Goal: Information Seeking & Learning: Find specific fact

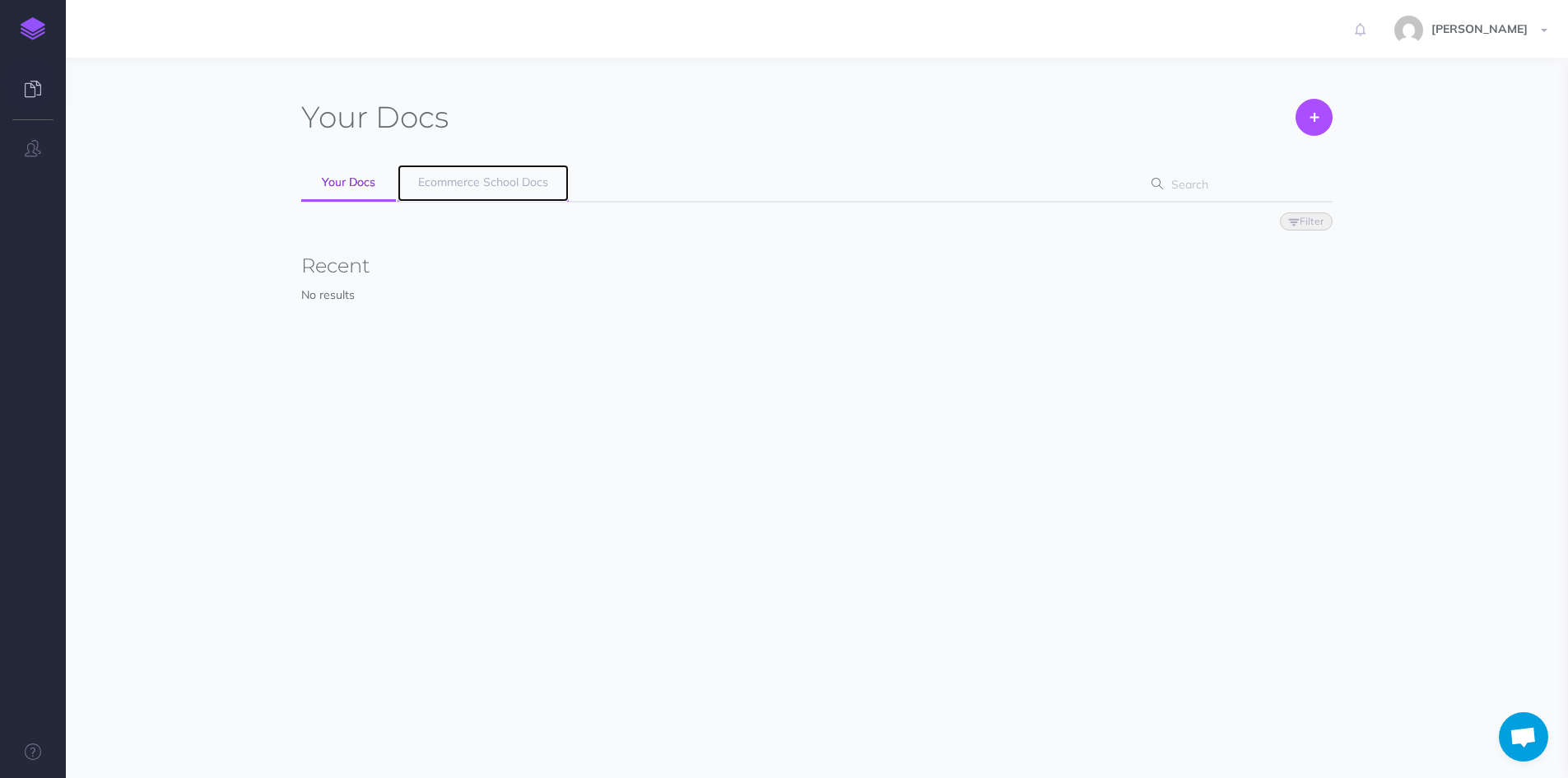
click at [510, 178] on span "Ecommerce School Docs" at bounding box center [483, 182] width 130 height 15
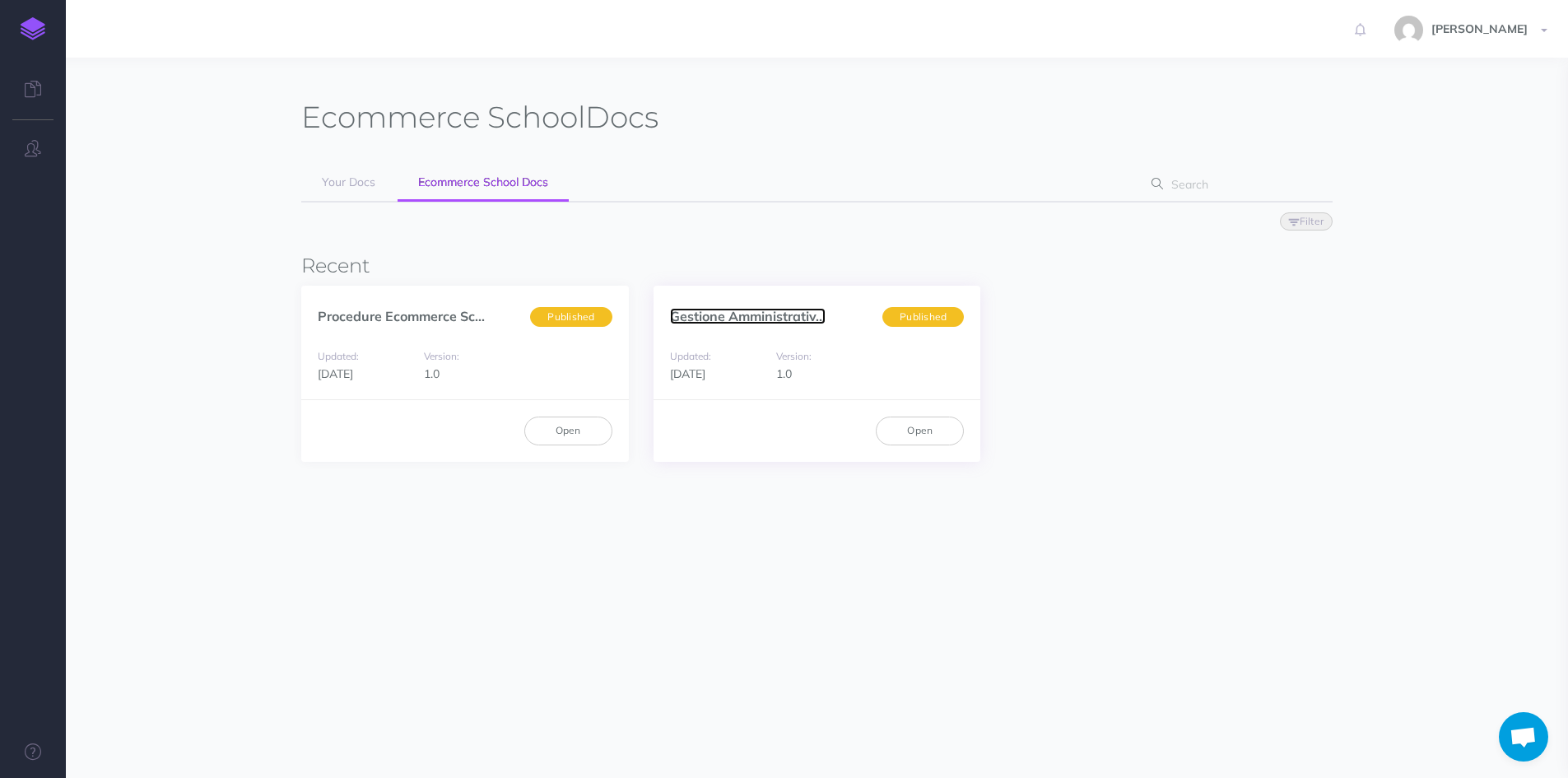
click at [757, 316] on link "Gestione Amministrativ..." at bounding box center [748, 316] width 156 height 16
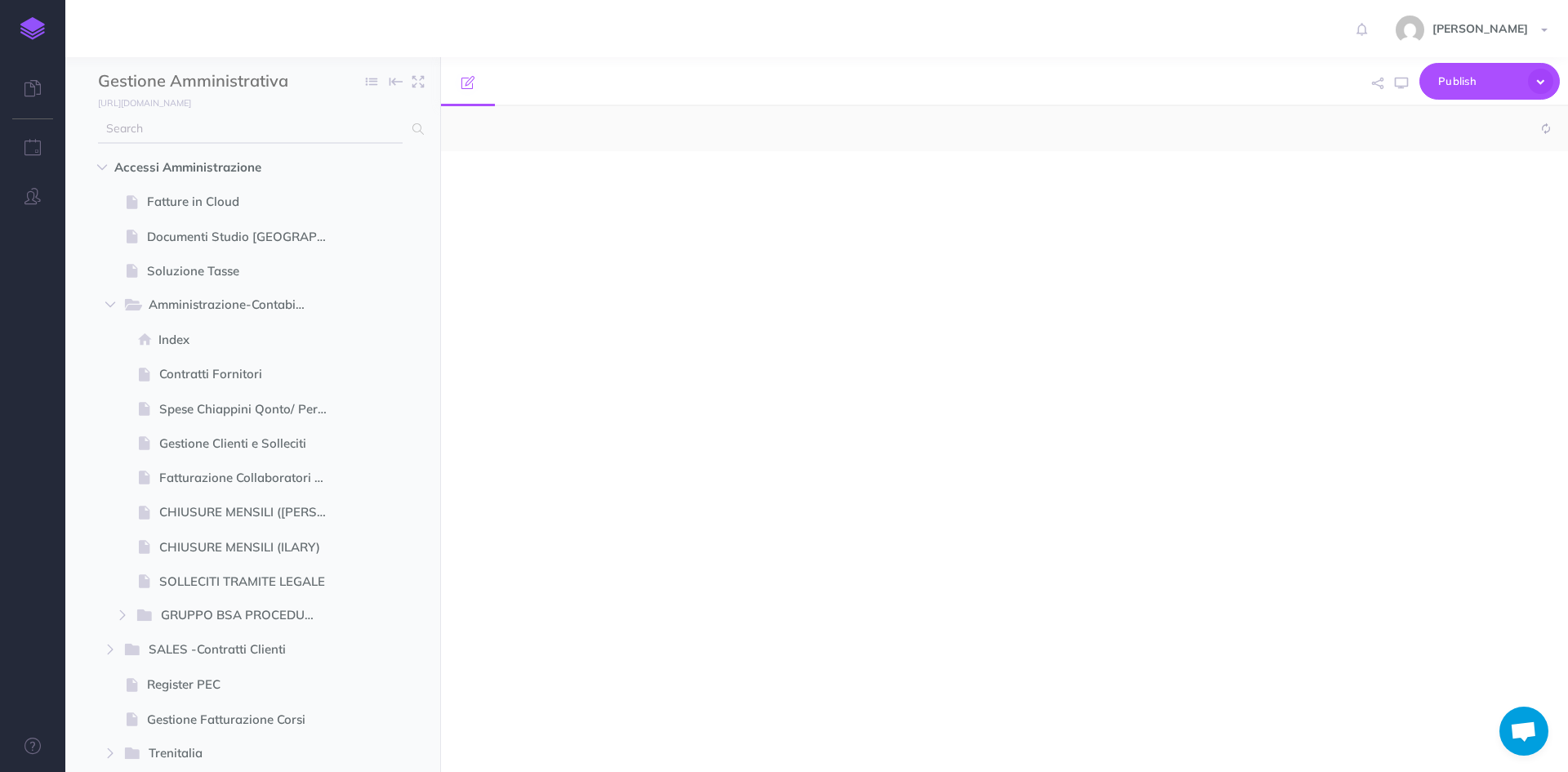
click at [179, 136] on input "text" at bounding box center [250, 129] width 304 height 30
type input "la"
select select "null"
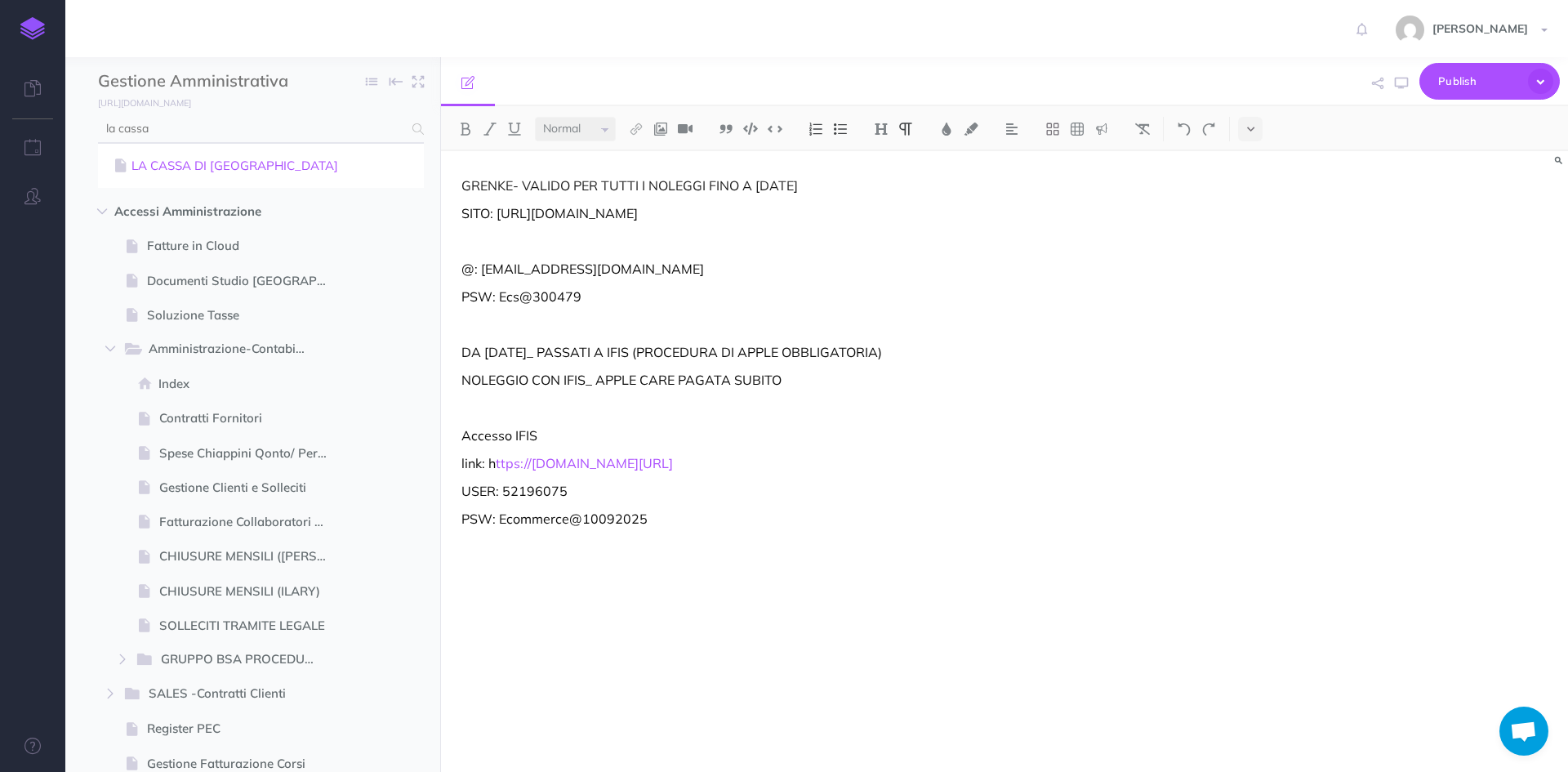
type input "la cassa"
click at [237, 166] on link "LA CASSA DI [GEOGRAPHIC_DATA]" at bounding box center [261, 166] width 302 height 20
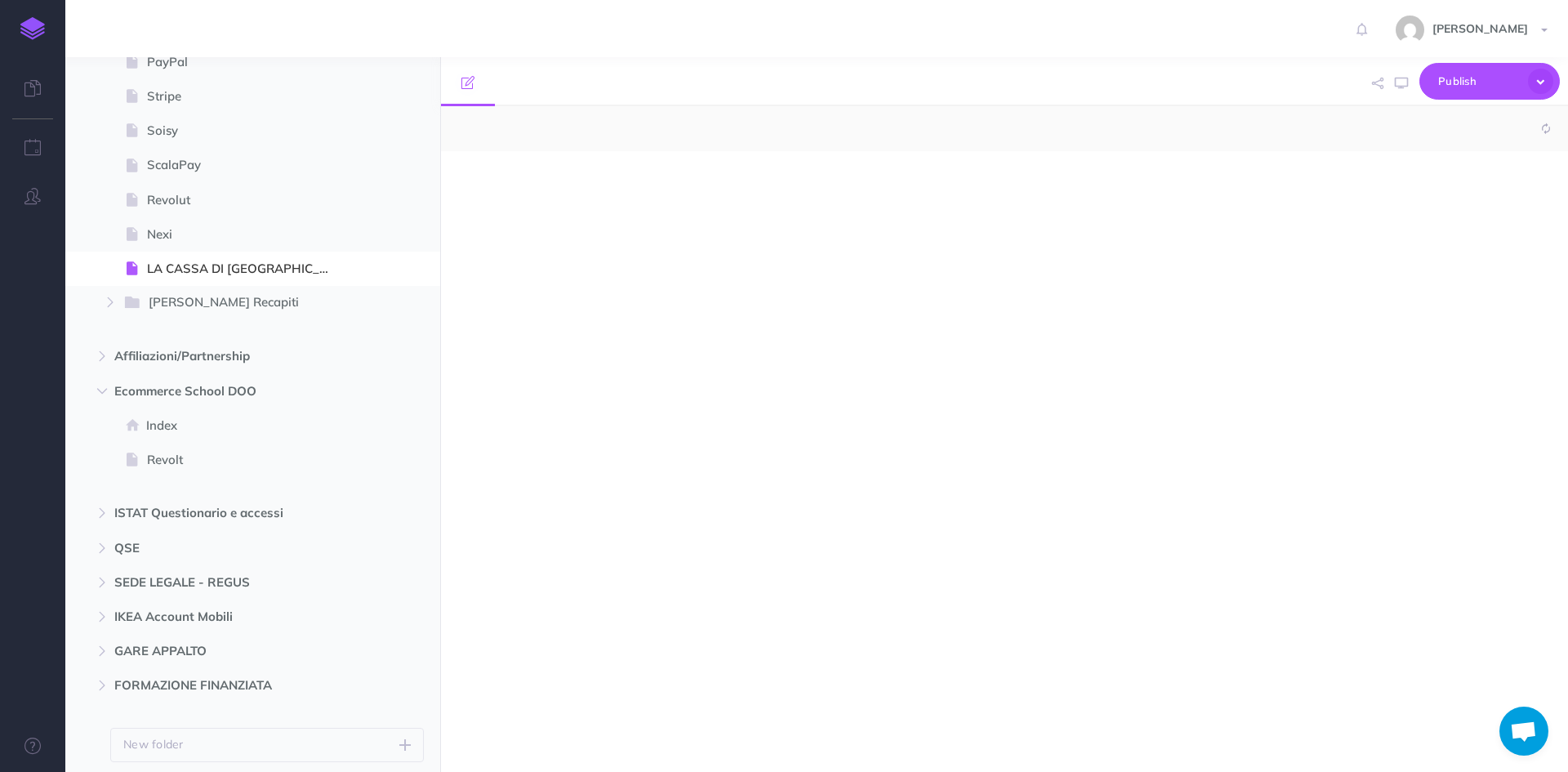
select select "null"
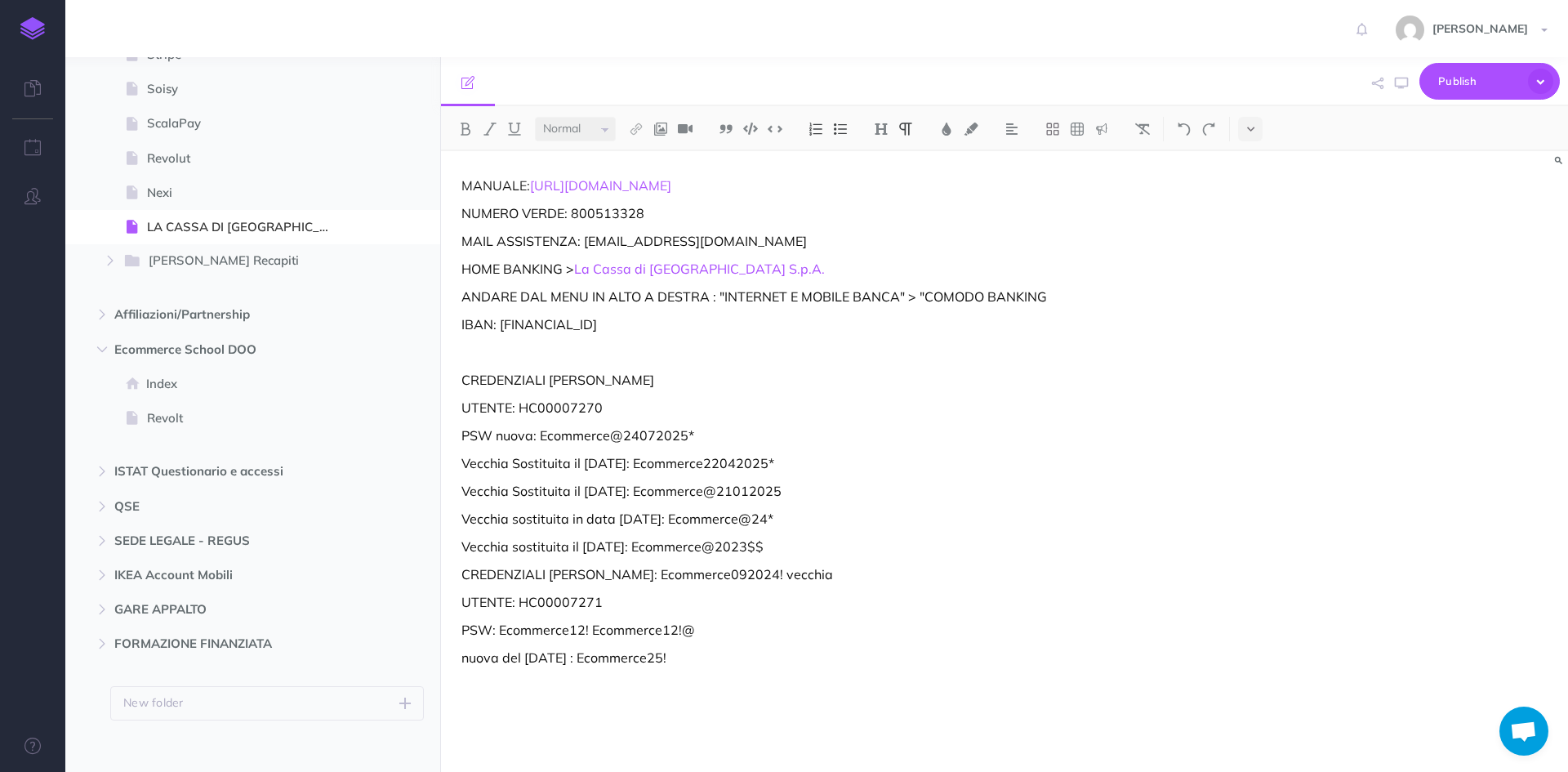
scroll to position [2027, 0]
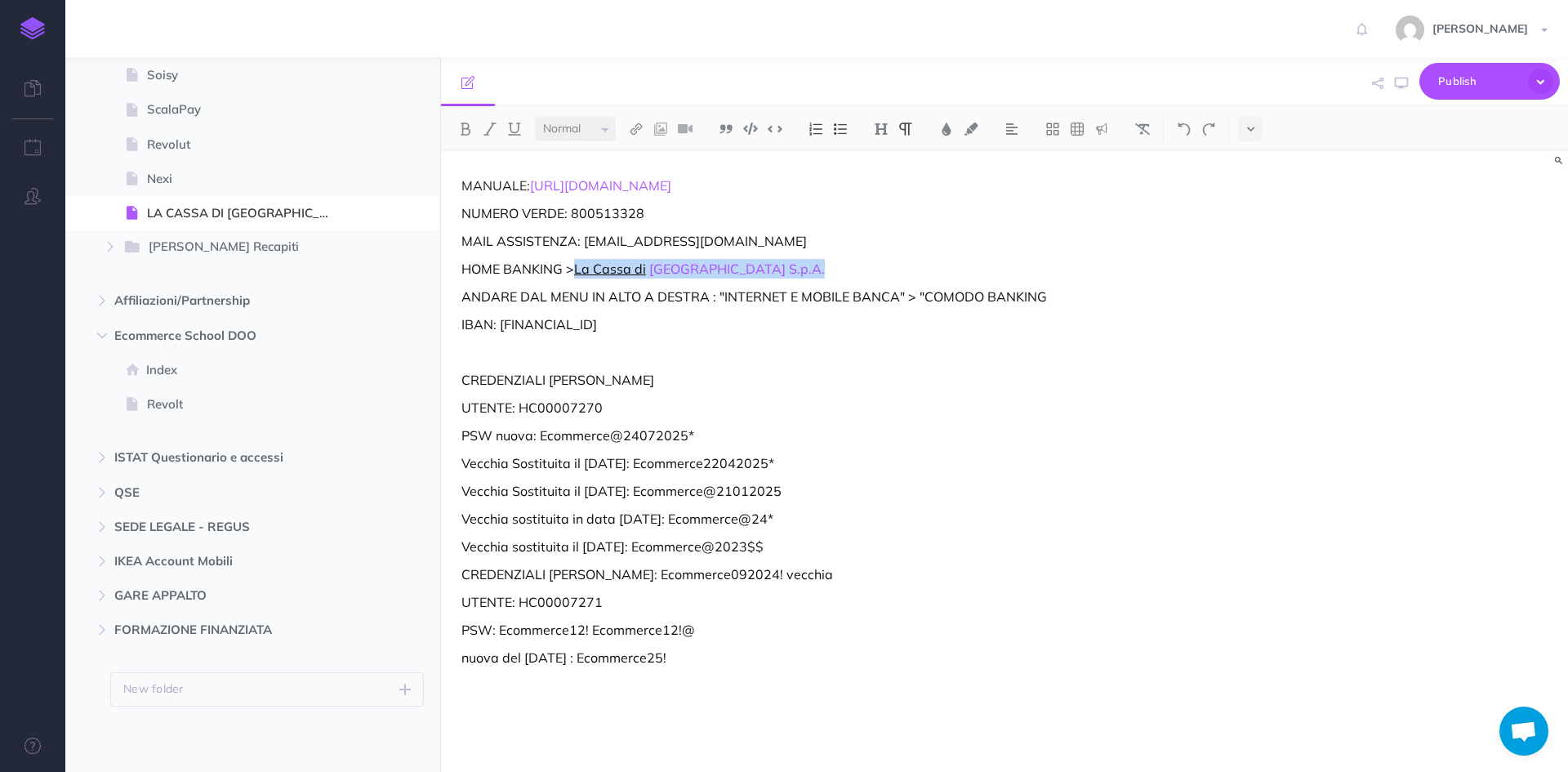
drag, startPoint x: 751, startPoint y: 271, endPoint x: 578, endPoint y: 268, distance: 173.0
click at [578, 268] on p "HOME BANKING > La Cassa di [GEOGRAPHIC_DATA] S.p.A." at bounding box center [835, 269] width 748 height 20
copy p "La Cassa di Ravenna S.p.A."
drag, startPoint x: 600, startPoint y: 411, endPoint x: 520, endPoint y: 402, distance: 80.5
click at [520, 402] on p "UTENTE: HC00007270" at bounding box center [835, 408] width 748 height 20
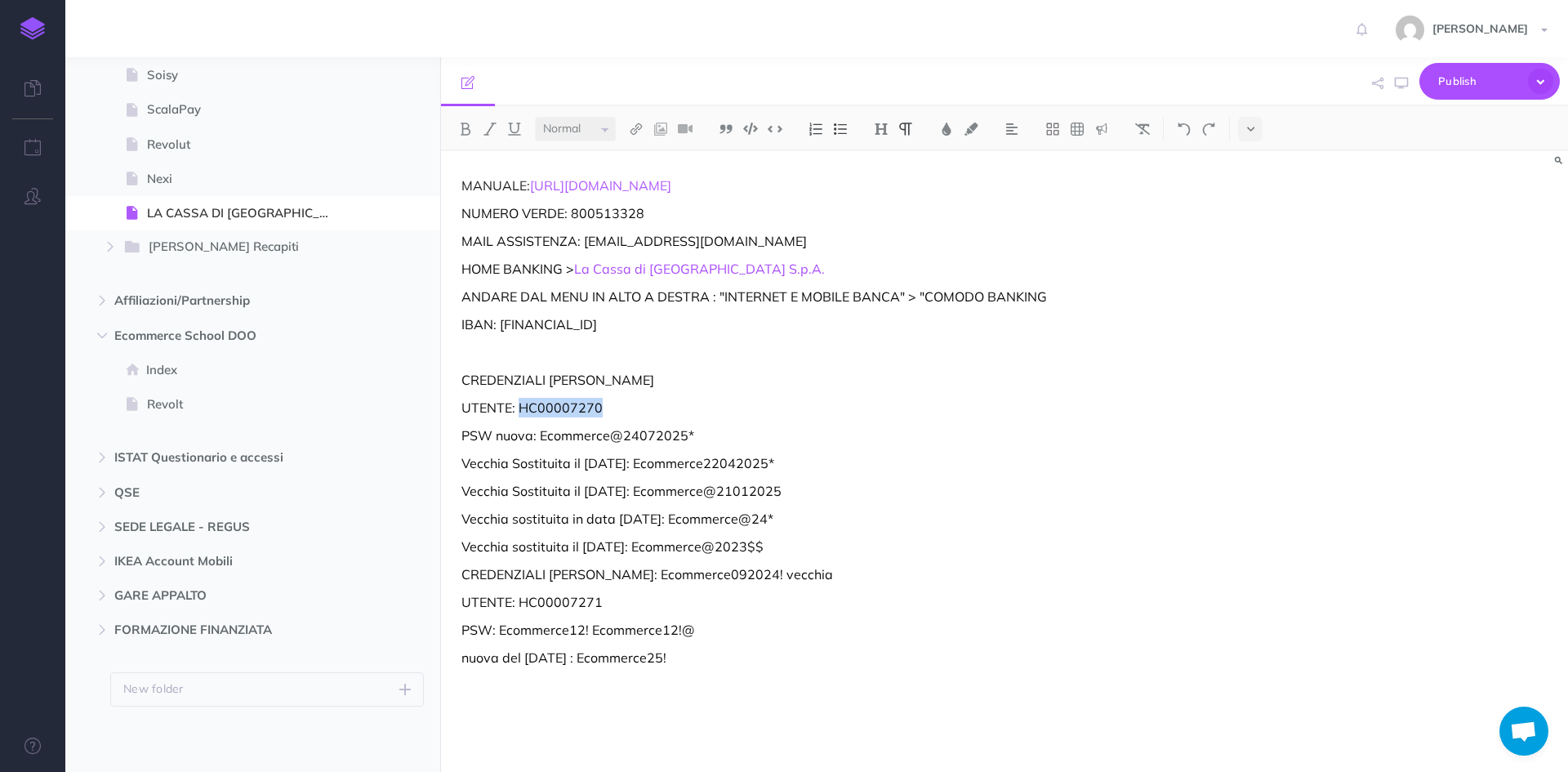
copy p "HC00007270"
drag, startPoint x: 695, startPoint y: 437, endPoint x: 539, endPoint y: 436, distance: 156.0
click at [539, 436] on p "PSW nuova: Ecommerce@24072025*" at bounding box center [835, 436] width 748 height 20
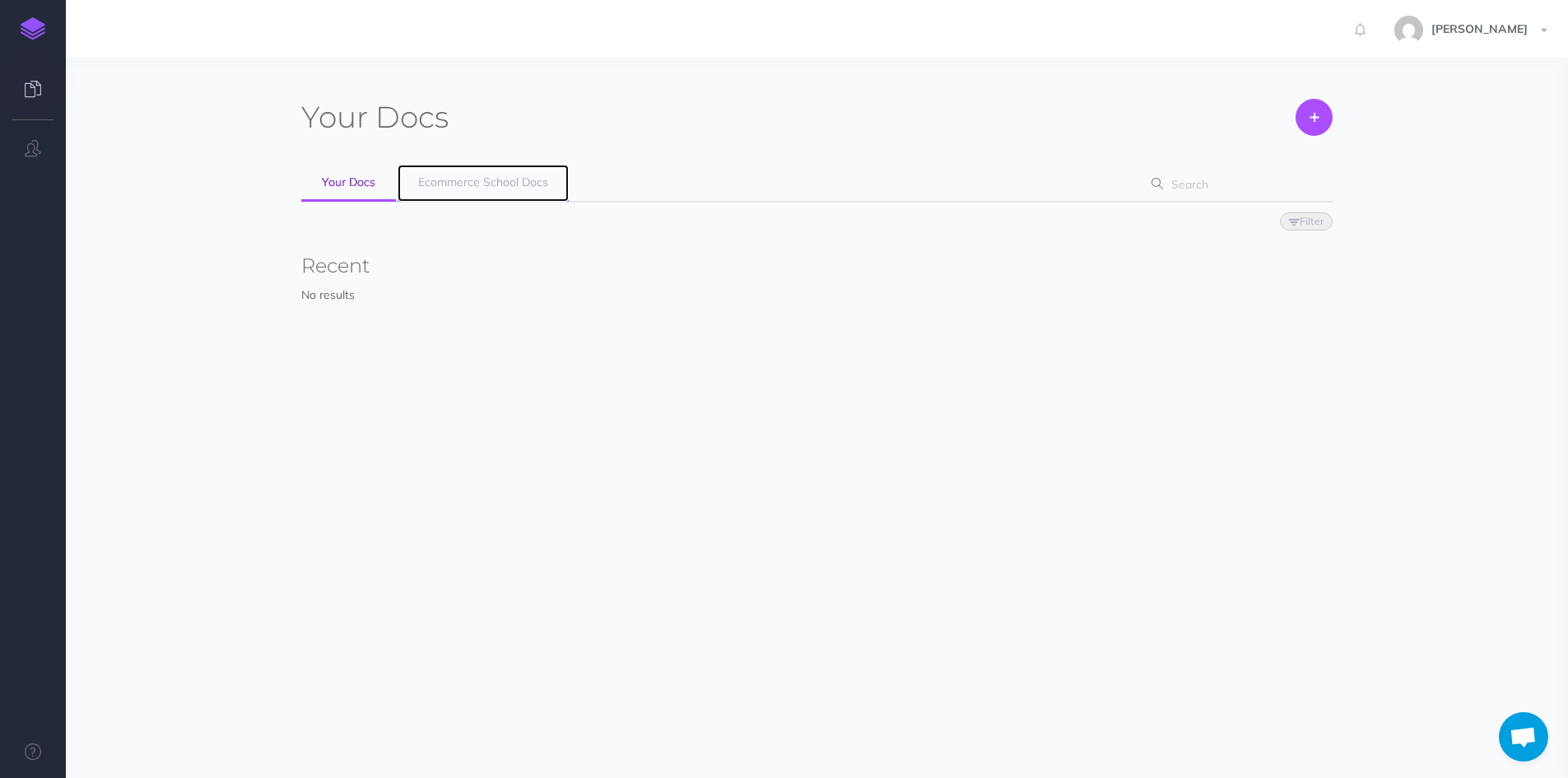
click at [491, 175] on span "Ecommerce School Docs" at bounding box center [483, 182] width 130 height 15
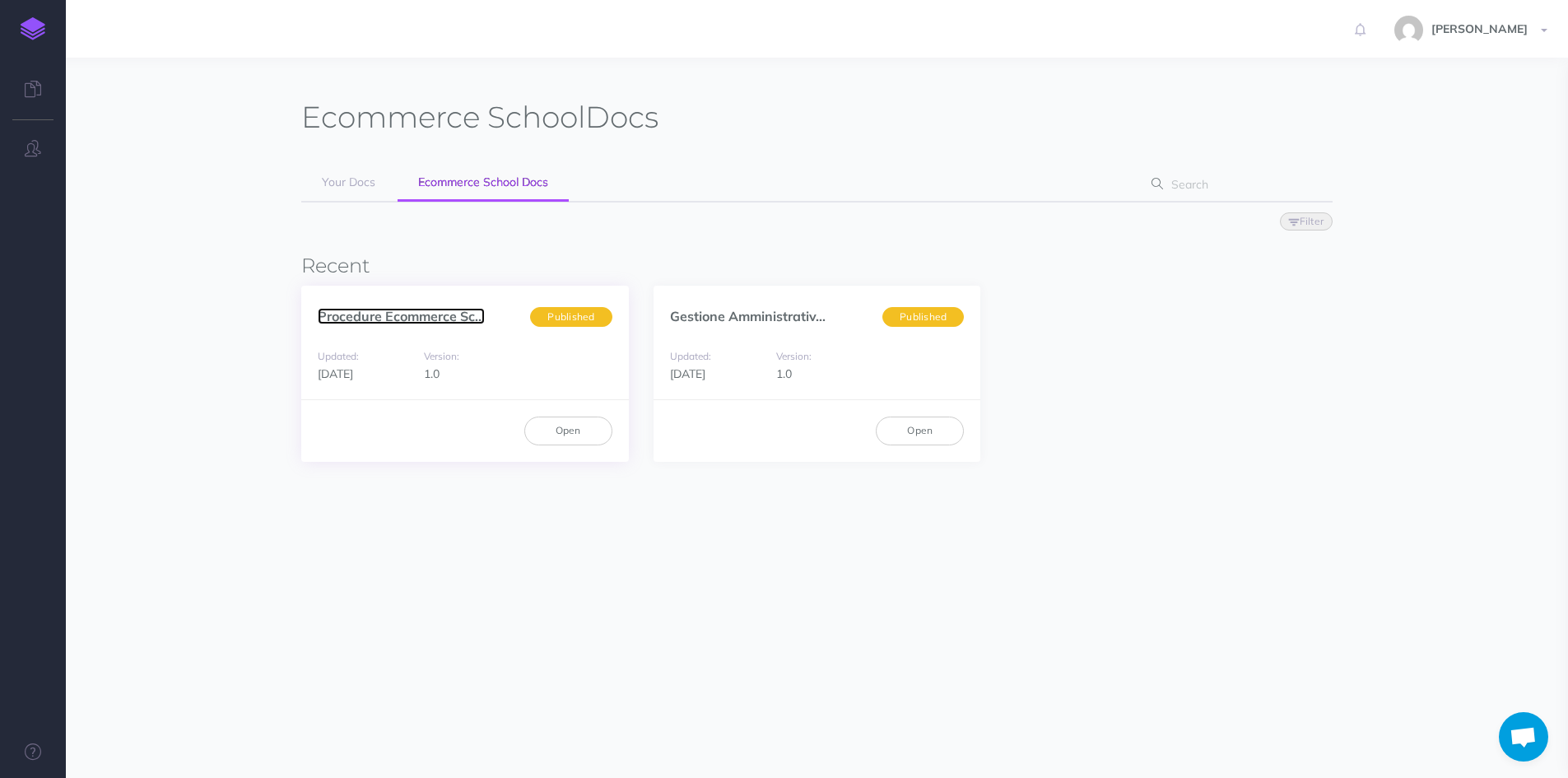
click at [422, 317] on link "Procedure Ecommerce Sc..." at bounding box center [401, 316] width 167 height 16
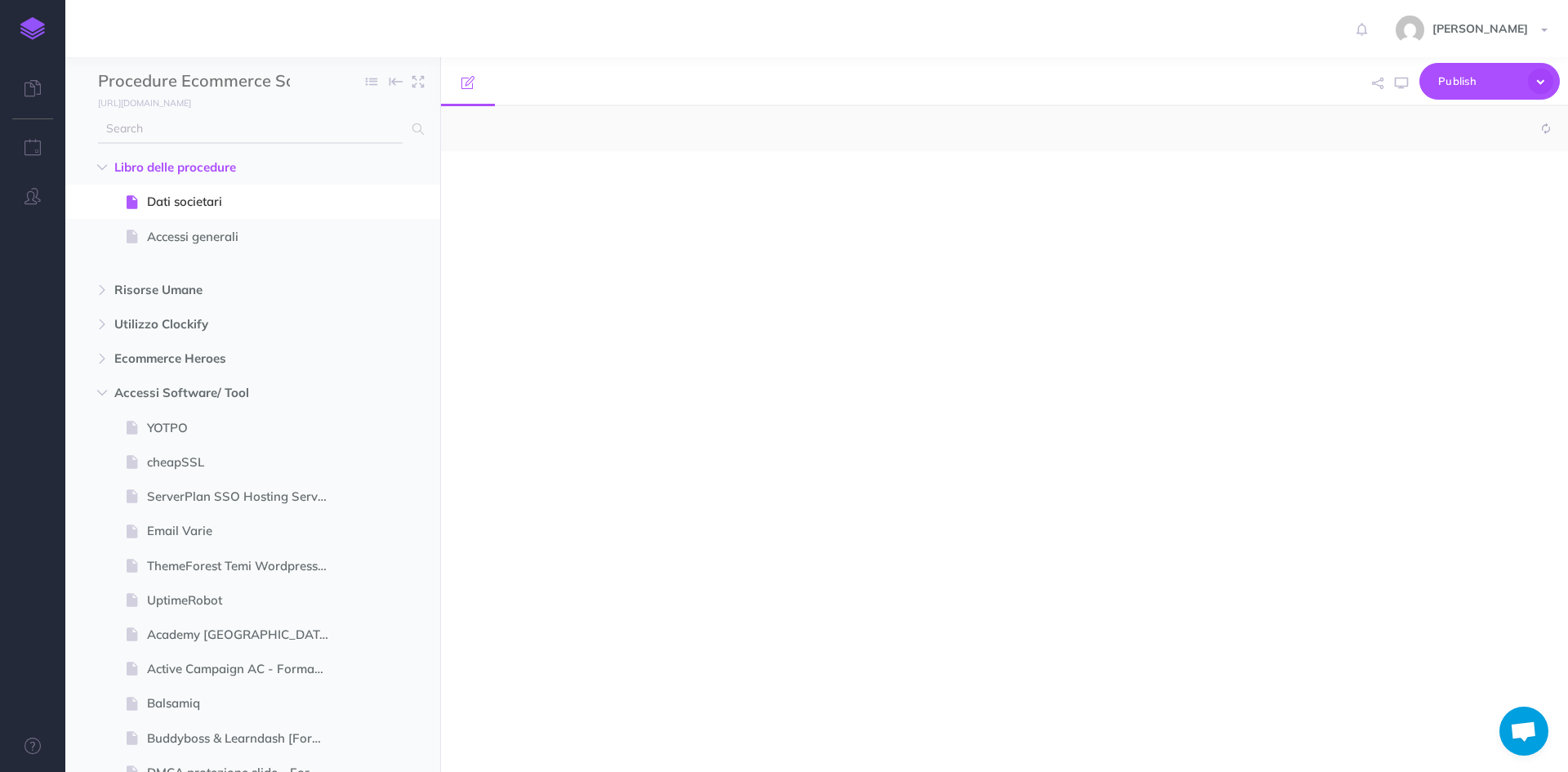
click at [196, 134] on input "text" at bounding box center [250, 129] width 304 height 30
type input "ca"
select select "null"
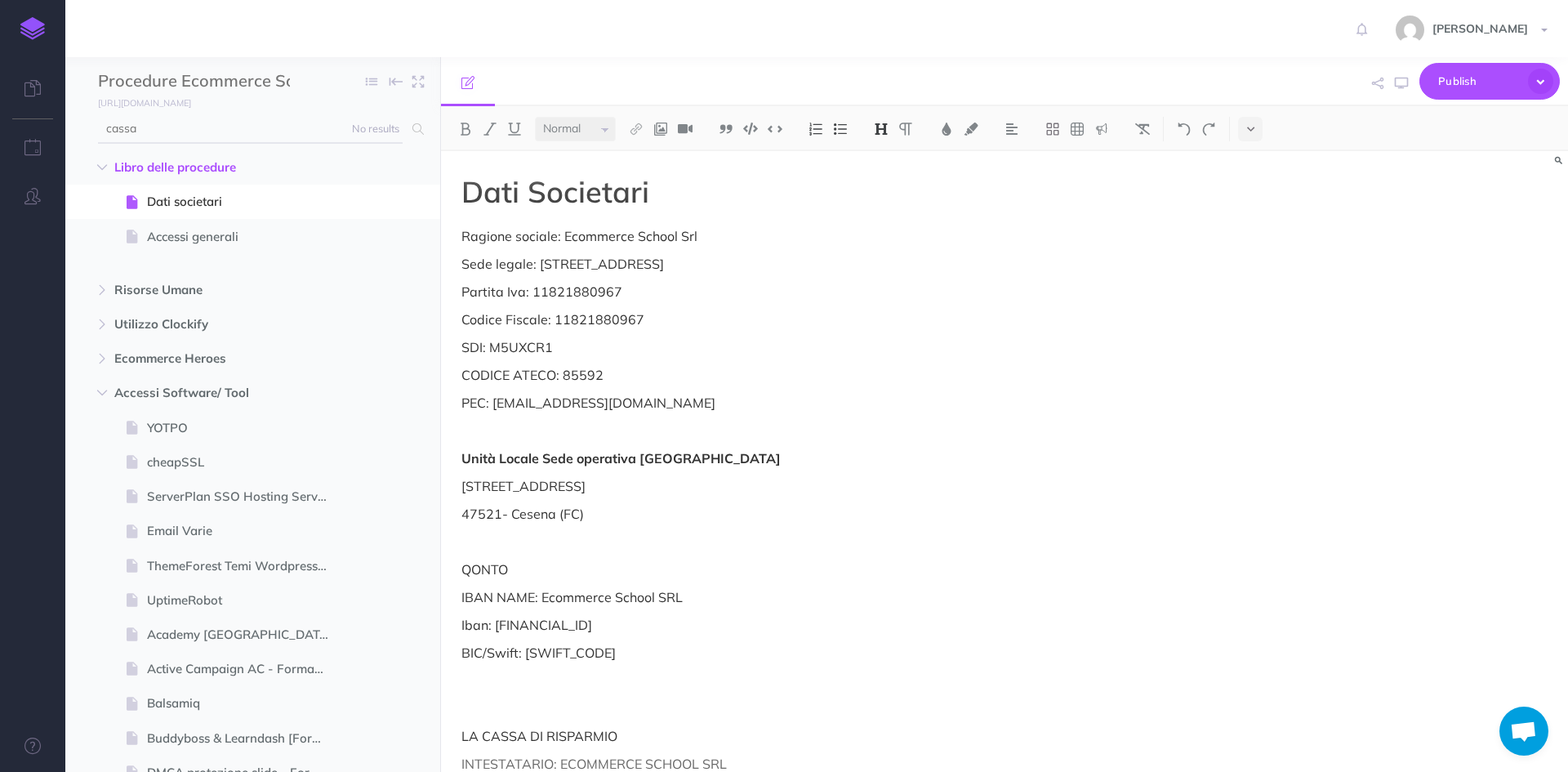
type input "cassa"
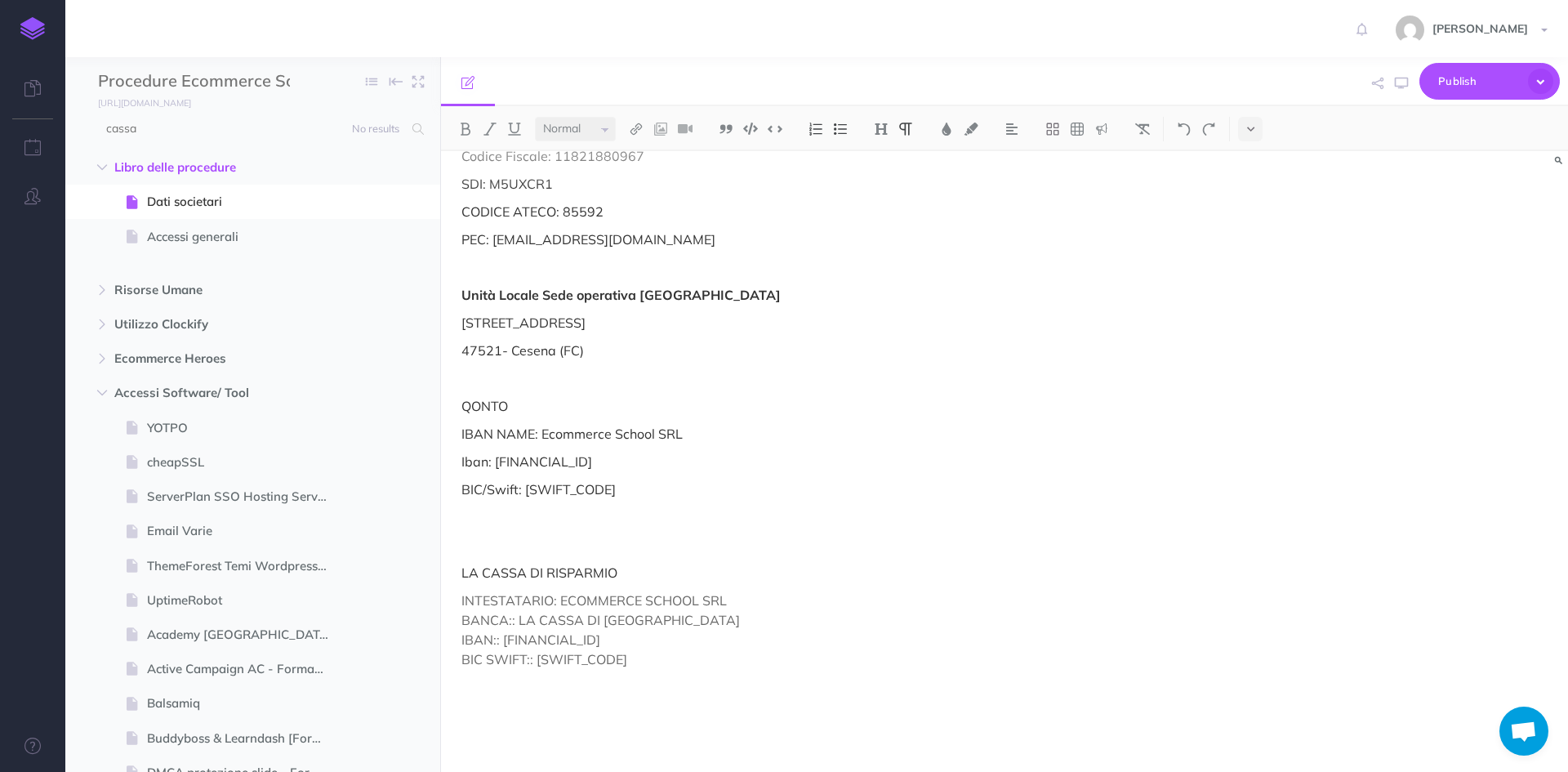
drag, startPoint x: 492, startPoint y: 463, endPoint x: 728, endPoint y: 465, distance: 236.0
click at [728, 465] on p "Iban: IT86U3609201600040910555819" at bounding box center [835, 461] width 748 height 20
click at [709, 460] on p "Iban: IT86U3609201600040910555819" at bounding box center [835, 461] width 748 height 20
click at [784, 459] on p "Iban: IT86U3609201600040910555819" at bounding box center [835, 461] width 748 height 20
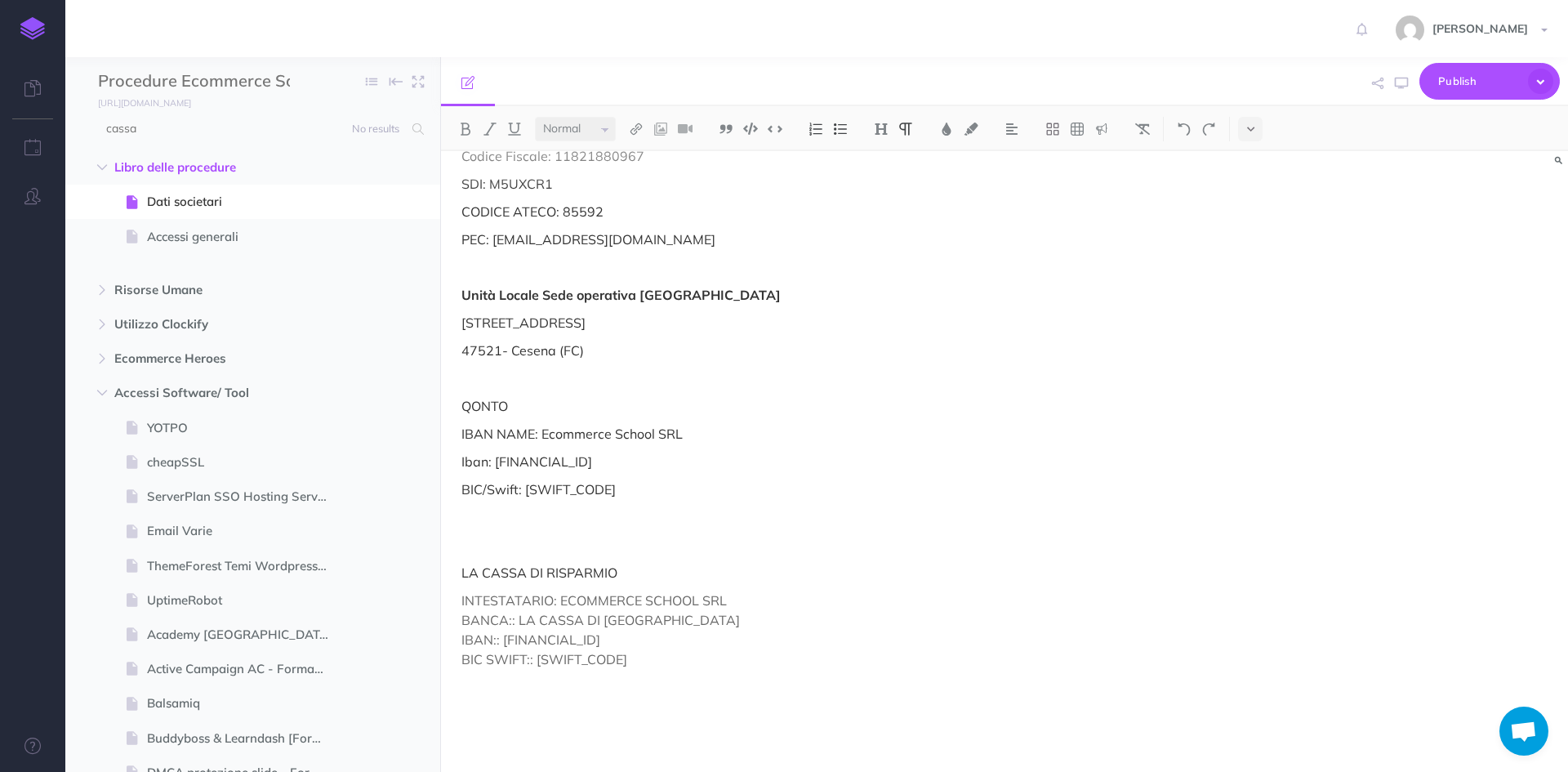
click at [733, 556] on div "Dati Societari Ragione sociale: Ecommerce School Srl Sede legale: Via Copernico…" at bounding box center [835, 415] width 788 height 853
drag, startPoint x: 710, startPoint y: 466, endPoint x: 495, endPoint y: 456, distance: 215.2
click at [495, 456] on p "Iban: IT86U3609201600040910555819" at bounding box center [835, 461] width 748 height 20
copy p "IT86U3609201600040910555819"
click at [785, 471] on p "Iban: IT86U3609201600040910555819" at bounding box center [835, 461] width 748 height 20
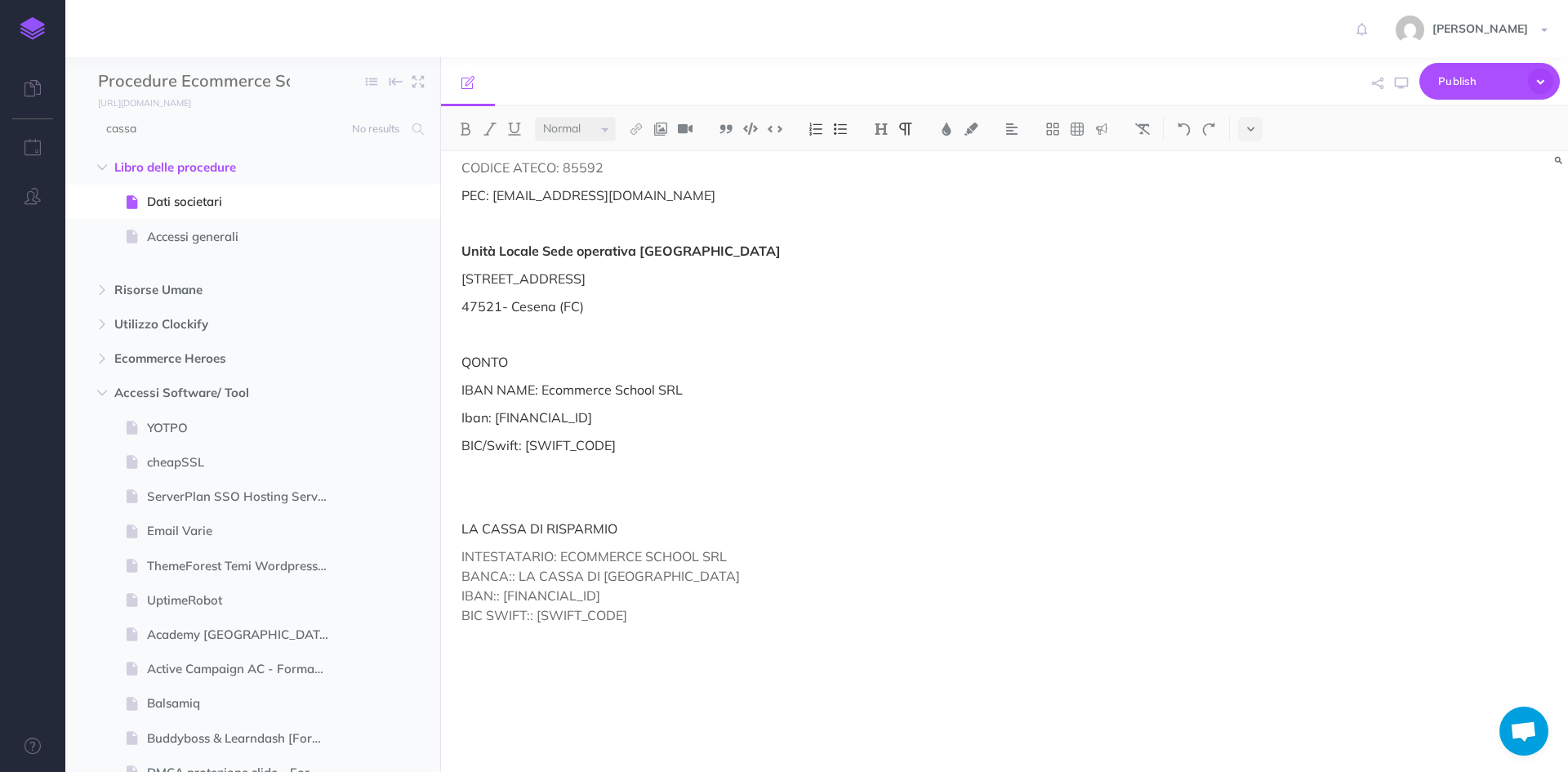
scroll to position [232, 0]
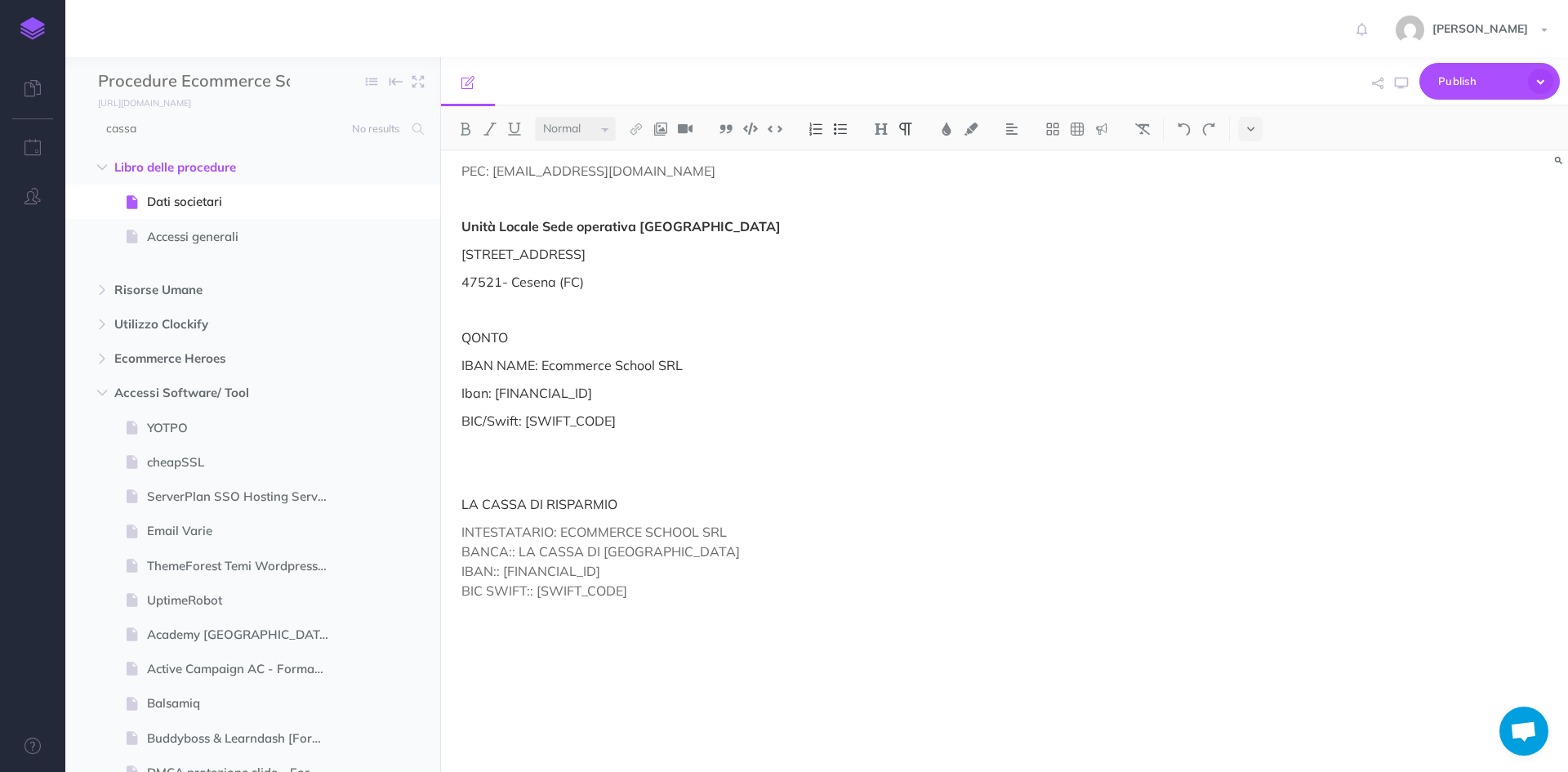
click at [733, 614] on p at bounding box center [835, 618] width 748 height 20
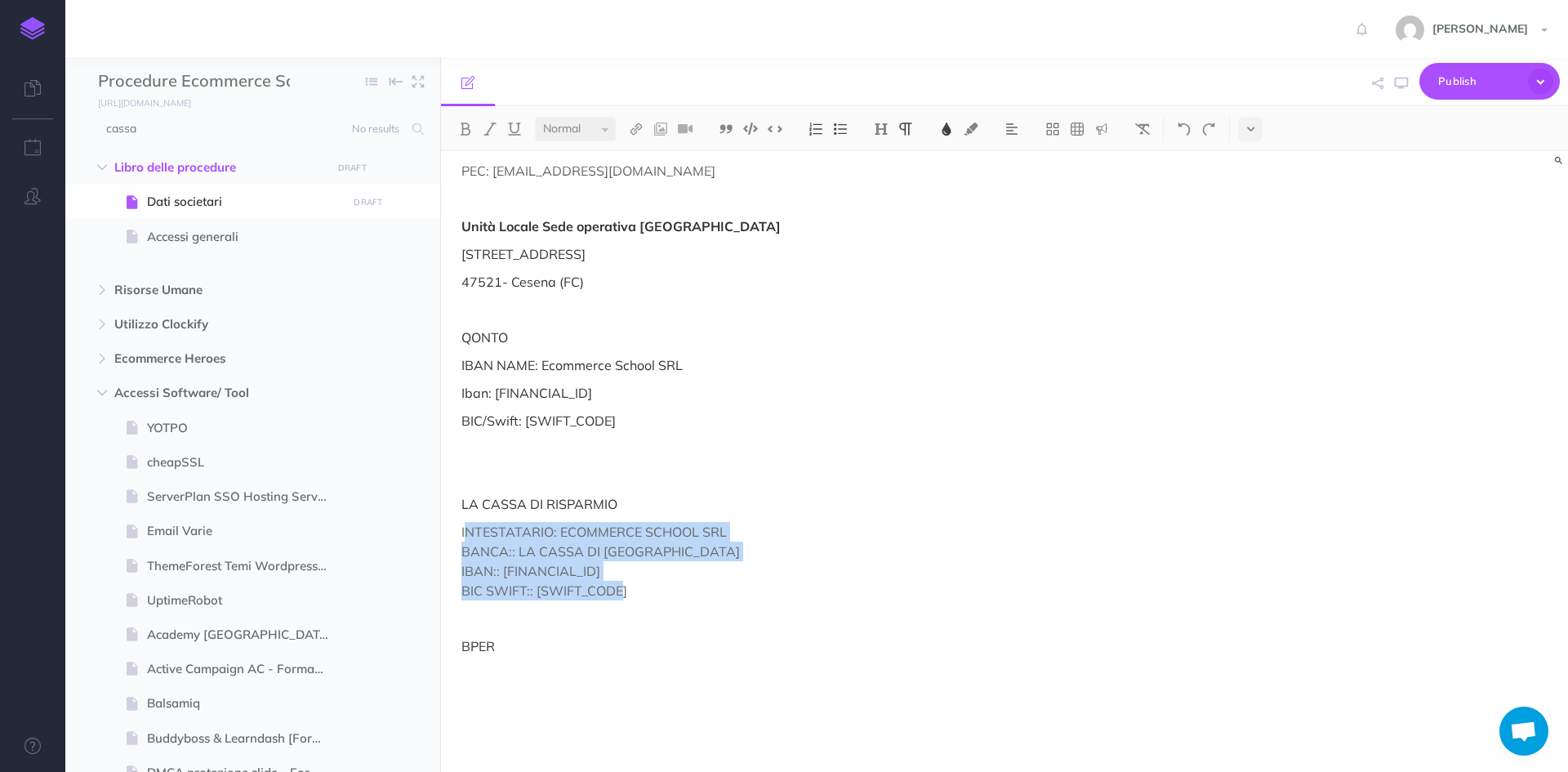
drag, startPoint x: 597, startPoint y: 589, endPoint x: 464, endPoint y: 527, distance: 146.7
click at [464, 527] on p "INTESTATARIO: ECOMMERCE SCHOOL SRL BANCA:: LA CASSA DI RAVENNA IBAN:: IT96W0627…" at bounding box center [835, 561] width 748 height 78
click at [464, 527] on span "INTESTATARIO: ECOMMERCE SCHOOL SRL BANCA:: LA CASSA DI RAVENNA IBAN:: IT96W0627…" at bounding box center [600, 562] width 279 height 75
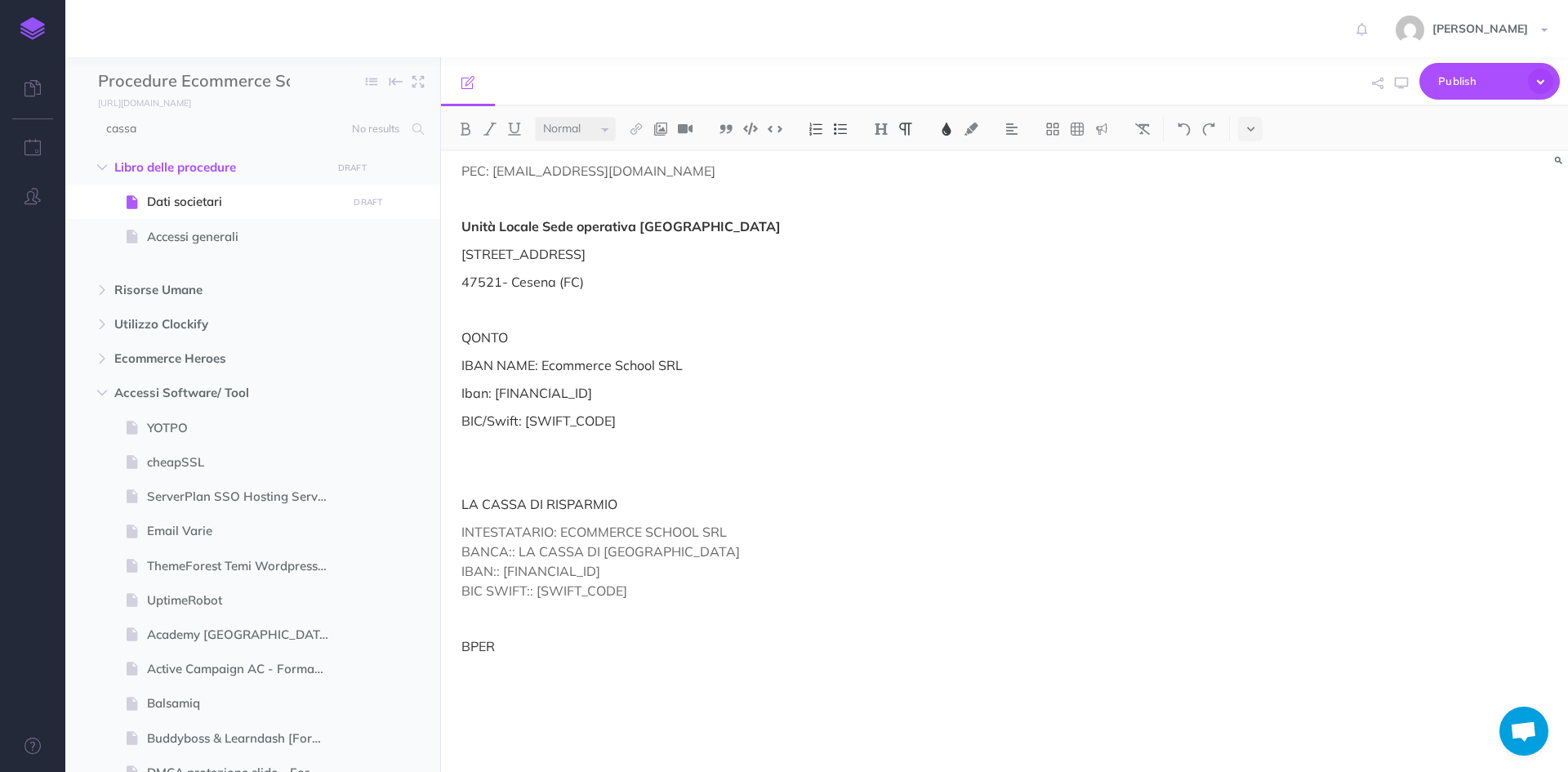
click at [727, 580] on p "INTESTATARIO: ECOMMERCE SCHOOL SRL BANCA:: LA CASSA DI RAVENNA IBAN:: IT96W0627…" at bounding box center [835, 561] width 748 height 78
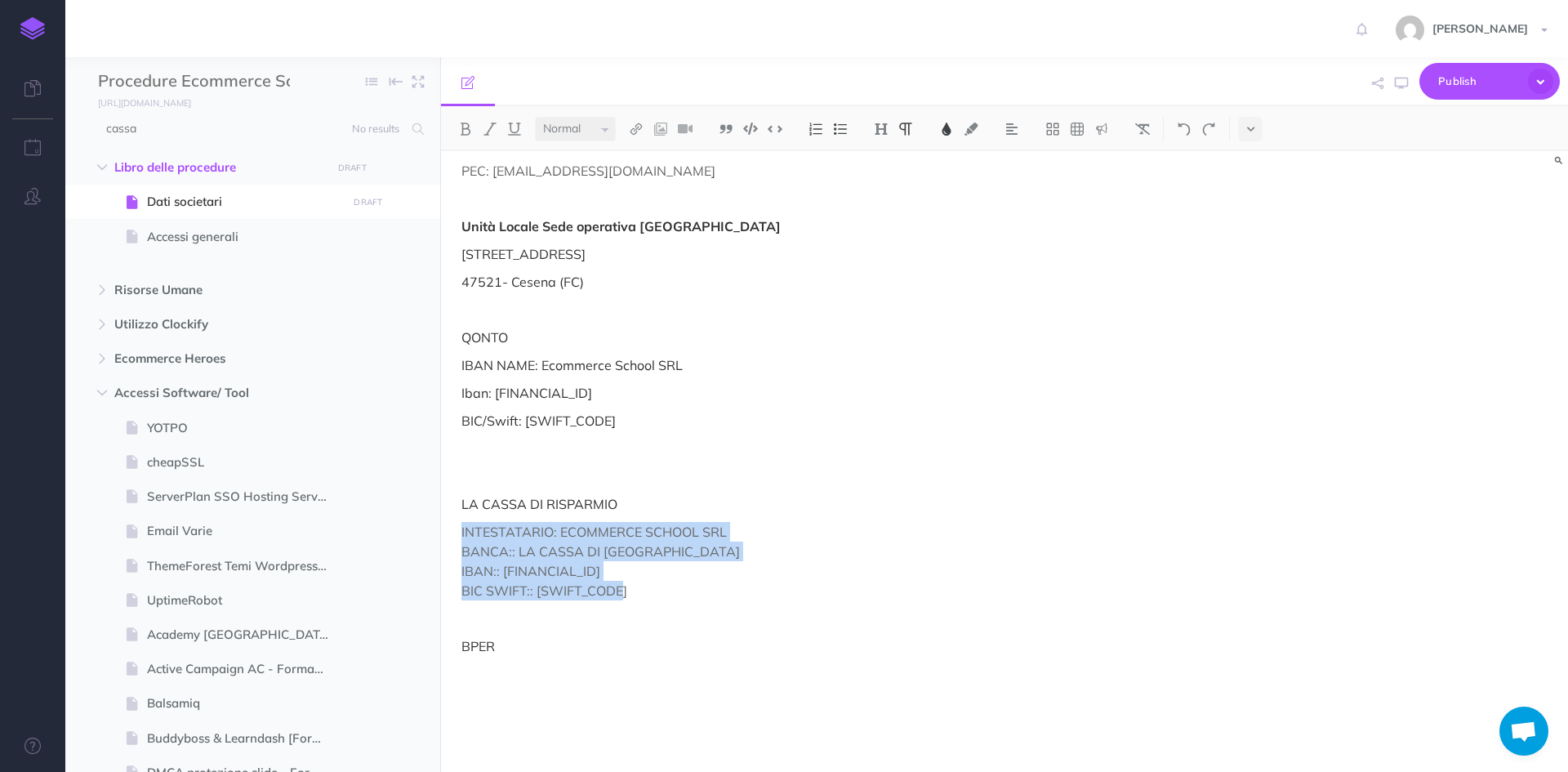
drag, startPoint x: 626, startPoint y: 589, endPoint x: 459, endPoint y: 529, distance: 177.5
click at [459, 529] on div "Dati Societari Ragione sociale: Ecommerce School Srl Sede legale: Via Copernico…" at bounding box center [835, 359] width 788 height 881
copy span "INTESTATARIO: ECOMMERCE SCHOOL SRL BANCA:: LA CASSA DI RAVENNA IBAN:: IT96W0627…"
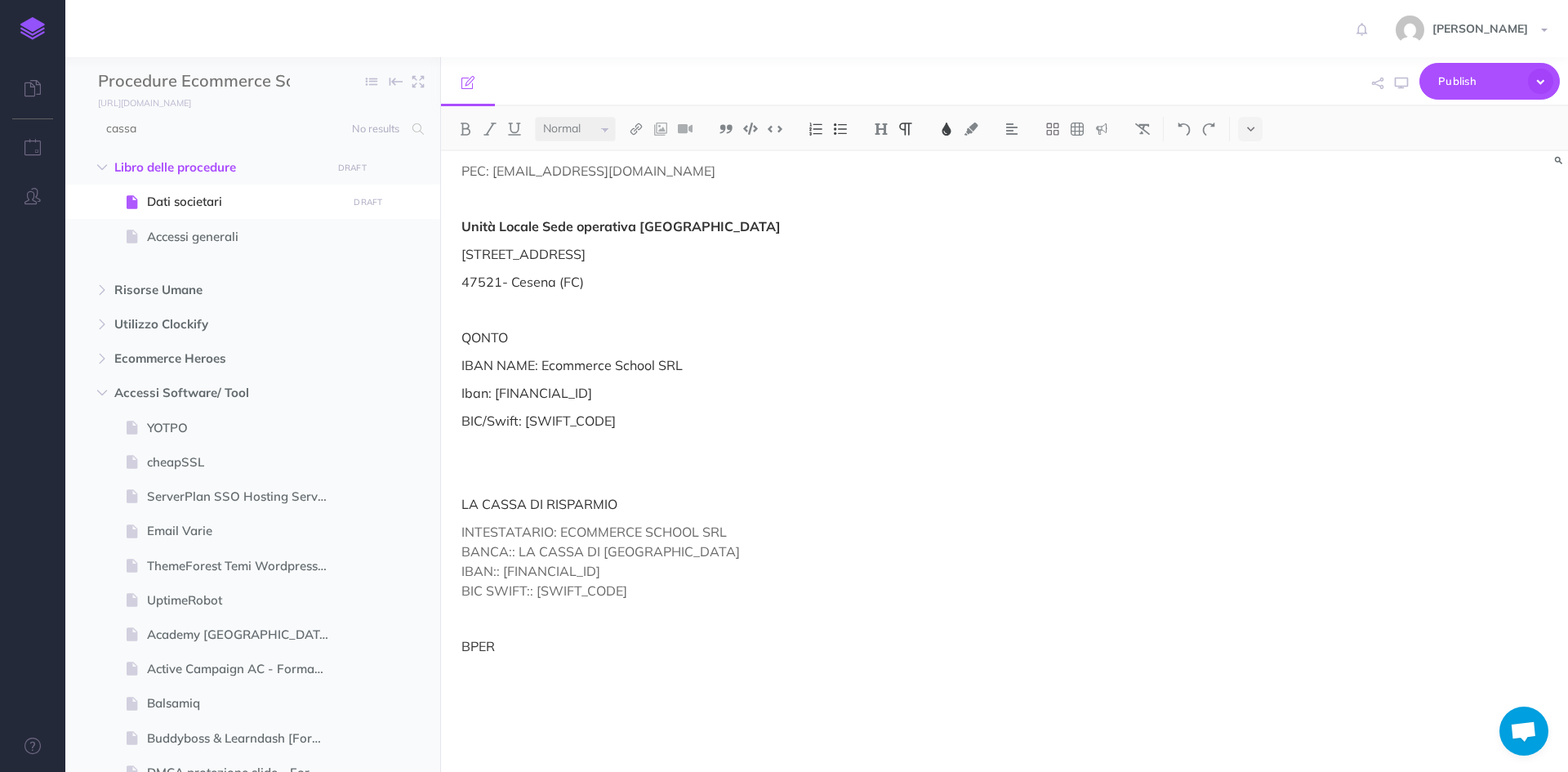
click at [513, 652] on p "BPER" at bounding box center [835, 646] width 748 height 20
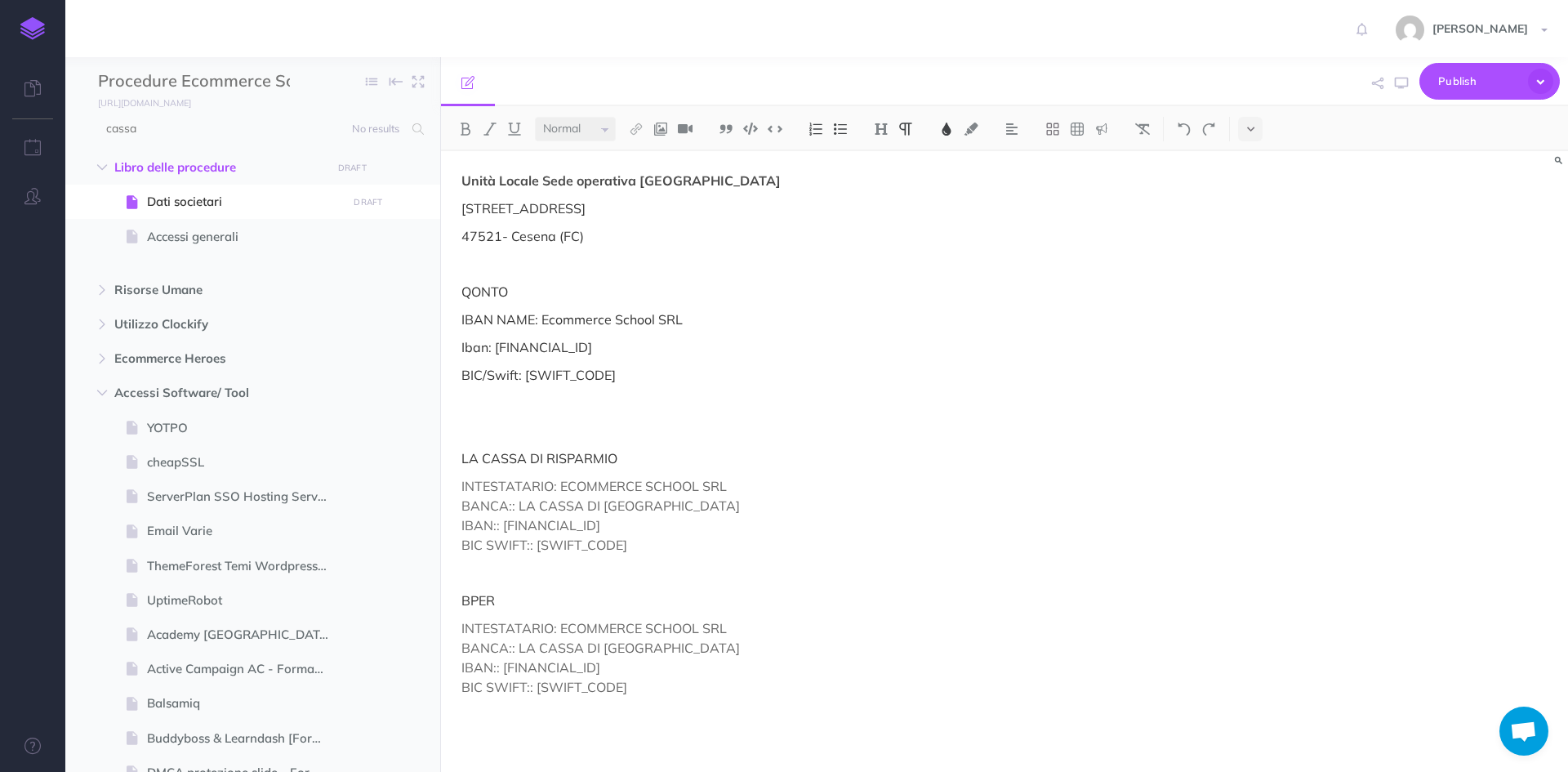
scroll to position [346, 0]
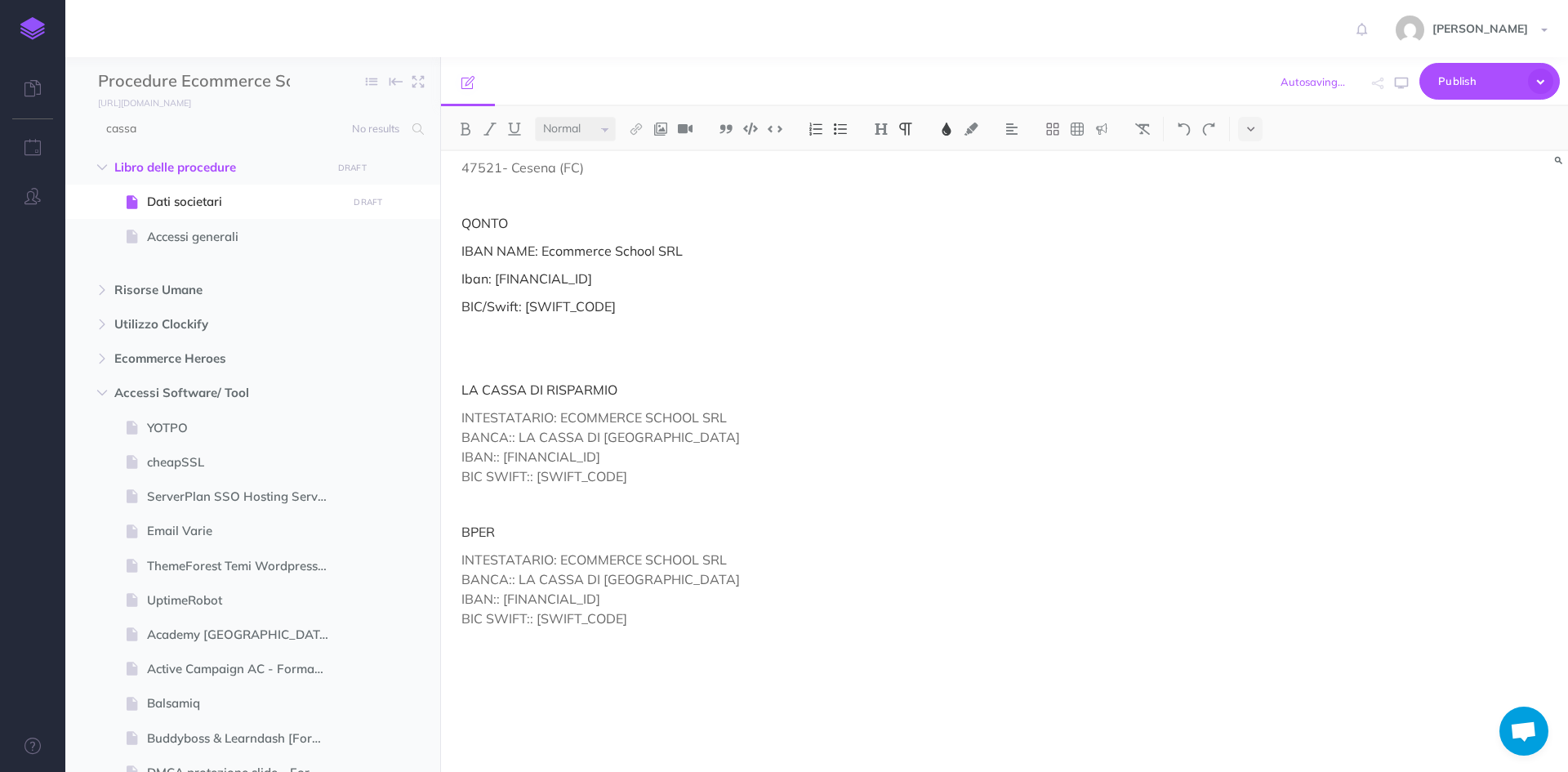
click at [731, 566] on p "INTESTATARIO: ECOMMERCE SCHOOL SRL BANCA:: LA CASSA DI RAVENNA IBAN:: IT96W0627…" at bounding box center [835, 588] width 748 height 78
drag, startPoint x: 667, startPoint y: 580, endPoint x: 525, endPoint y: 600, distance: 143.4
click at [515, 584] on p "INTESTATARIO: ECOMMERCE SCHOOL SRL BANCA:: LA CASSA DI RAVENNA IBAN:: IT96W0627…" at bounding box center [835, 588] width 748 height 78
drag, startPoint x: 671, startPoint y: 598, endPoint x: 516, endPoint y: 598, distance: 155.0
click at [516, 598] on p "INTESTATARIO: ECOMMERCE SCHOOL SRL BANCA:: BPER BANCA IBAN:: IT96W0627013100CC0…" at bounding box center [835, 588] width 748 height 78
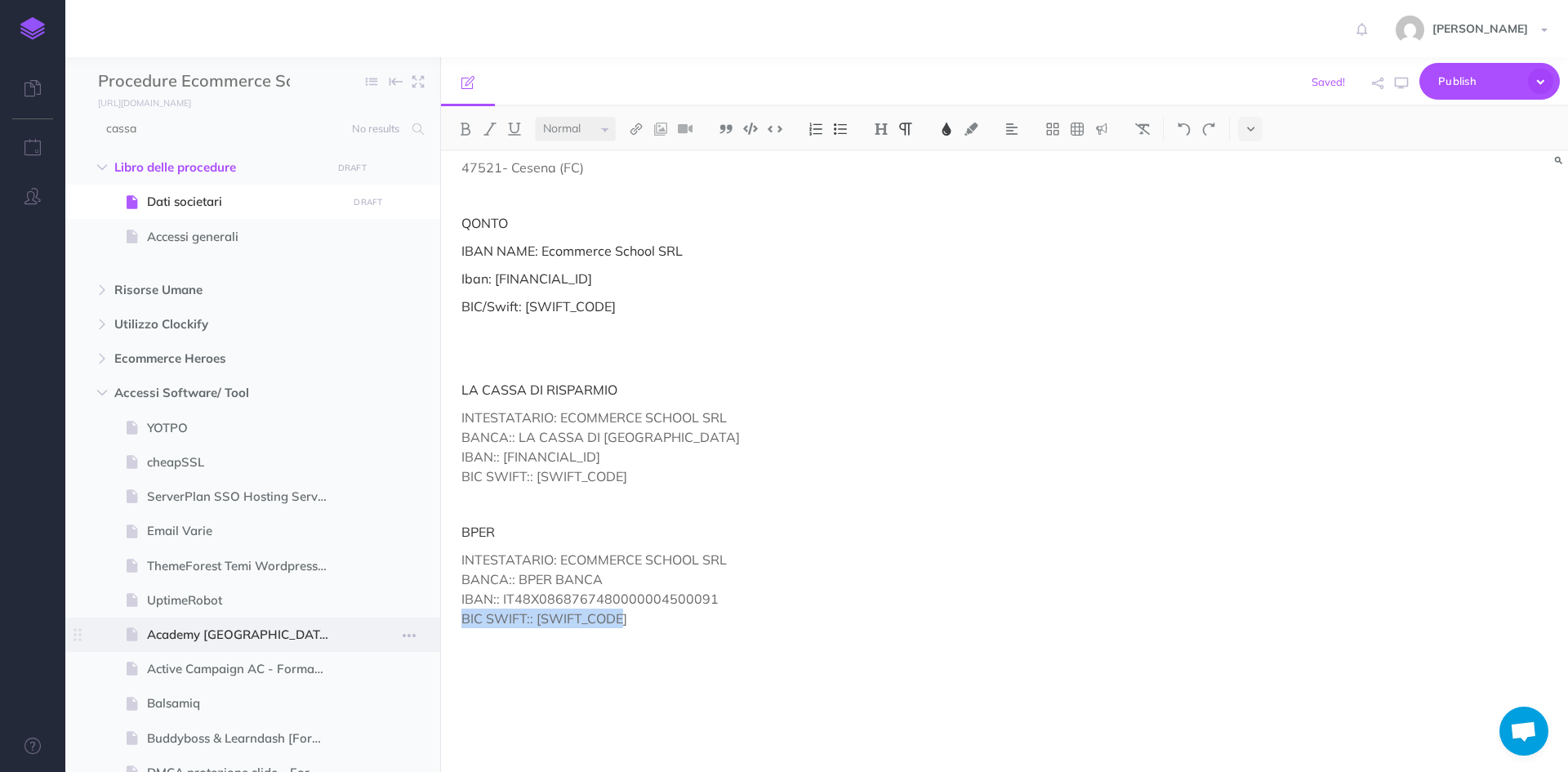
drag, startPoint x: 634, startPoint y: 622, endPoint x: 439, endPoint y: 625, distance: 195.0
click at [439, 625] on div "Procedure Ecommerce School Collapse all Expand all Expand to root folders https…" at bounding box center [816, 415] width 1503 height 714
drag, startPoint x: 791, startPoint y: 573, endPoint x: 777, endPoint y: 567, distance: 15.2
click at [791, 572] on p "INTESTATARIO: ECOMMERCE SCHOOL SRL BANCA:: BPER BANCA IBAN:: IT48X0868767480000…" at bounding box center [835, 588] width 748 height 78
click at [732, 597] on p "INTESTATARIO: ECOMMERCE SCHOOL SRL BANCA:: BPER BANCA ALFONSINE IBAN:: IT48X086…" at bounding box center [835, 588] width 748 height 78
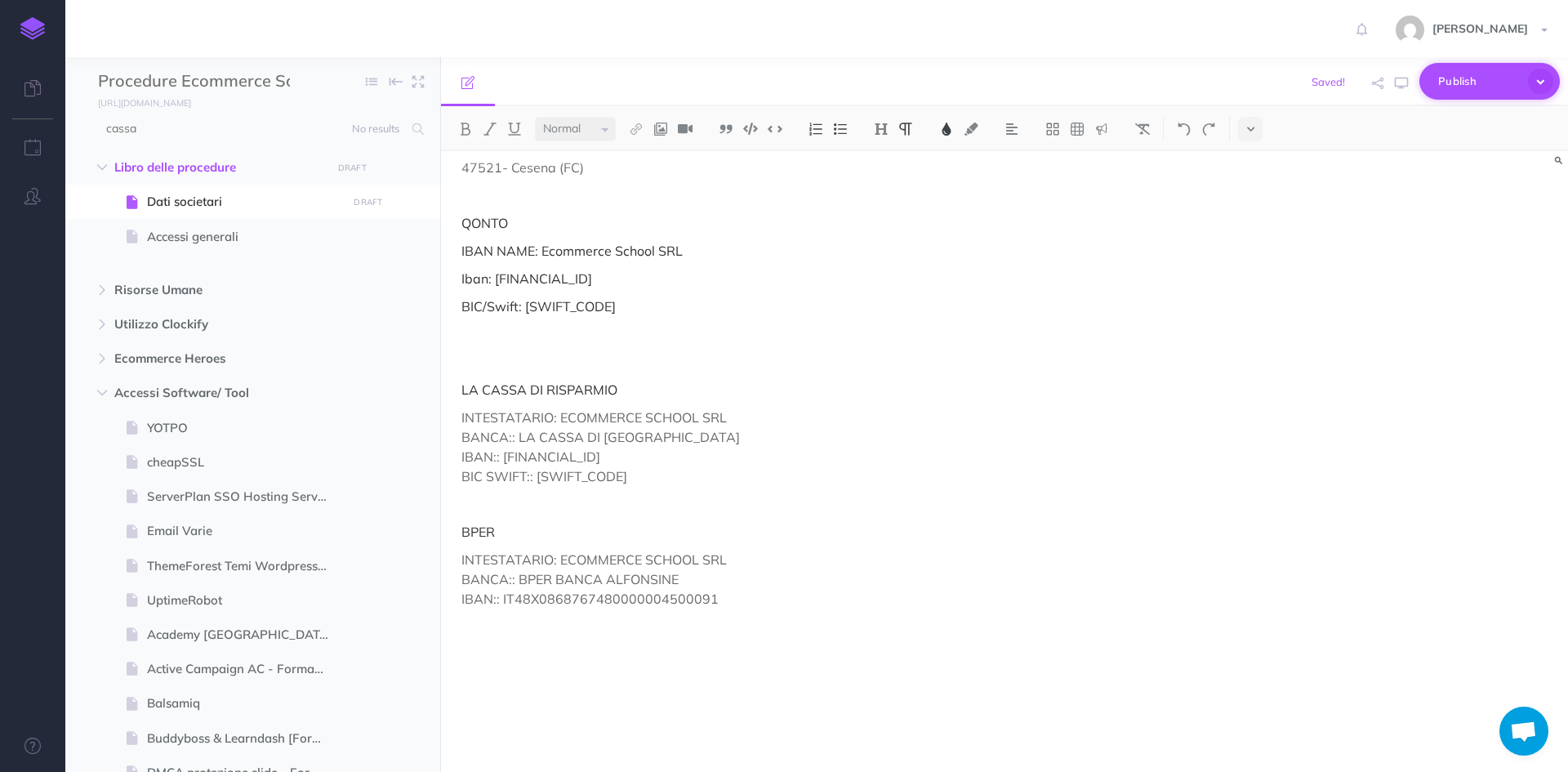
drag, startPoint x: 1474, startPoint y: 71, endPoint x: 1470, endPoint y: 84, distance: 13.6
click at [1474, 71] on span "Publish" at bounding box center [1479, 81] width 81 height 26
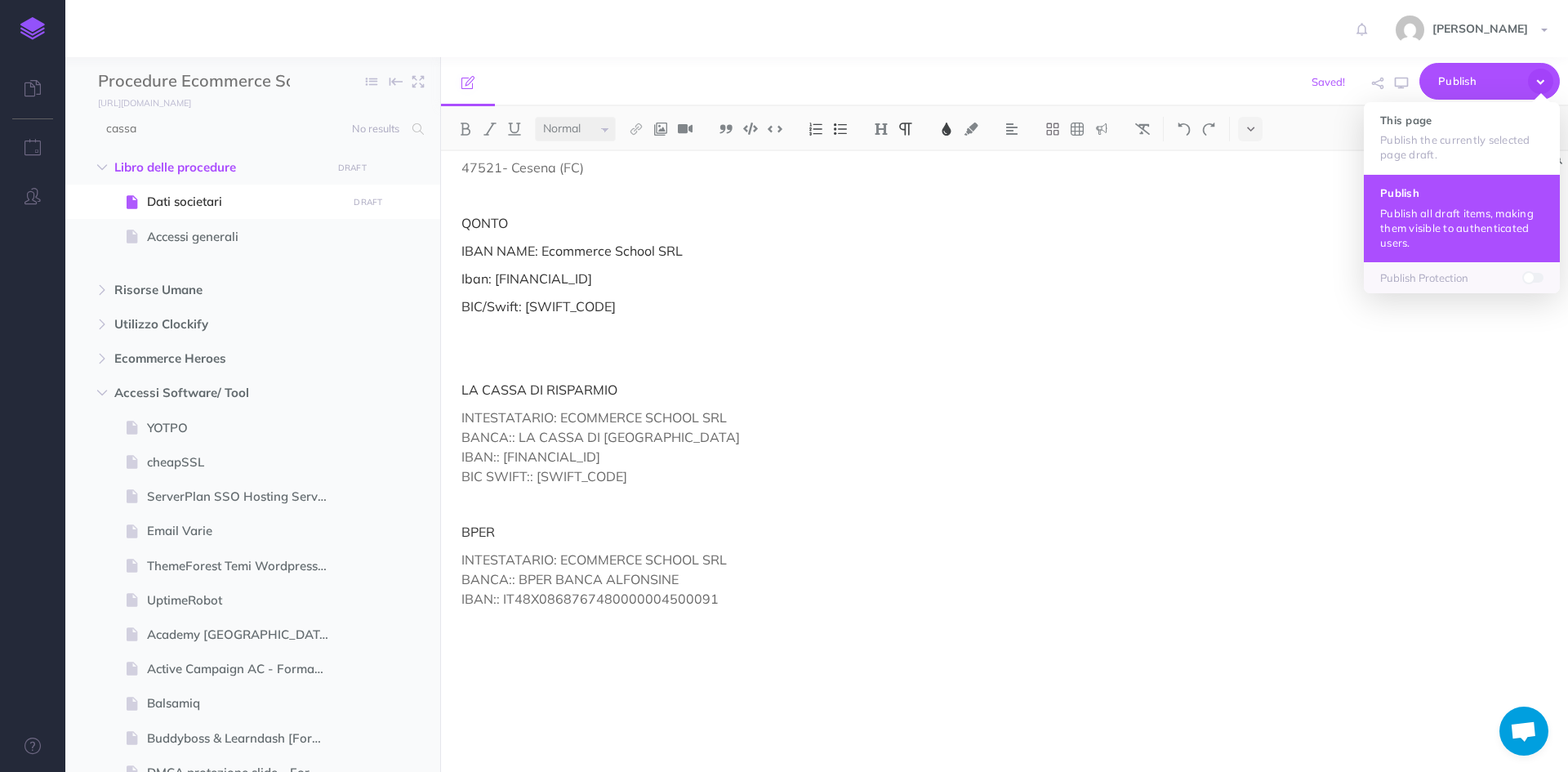
click at [1448, 206] on p "Publish all draft items, making them visible to authenticated users." at bounding box center [1461, 227] width 164 height 44
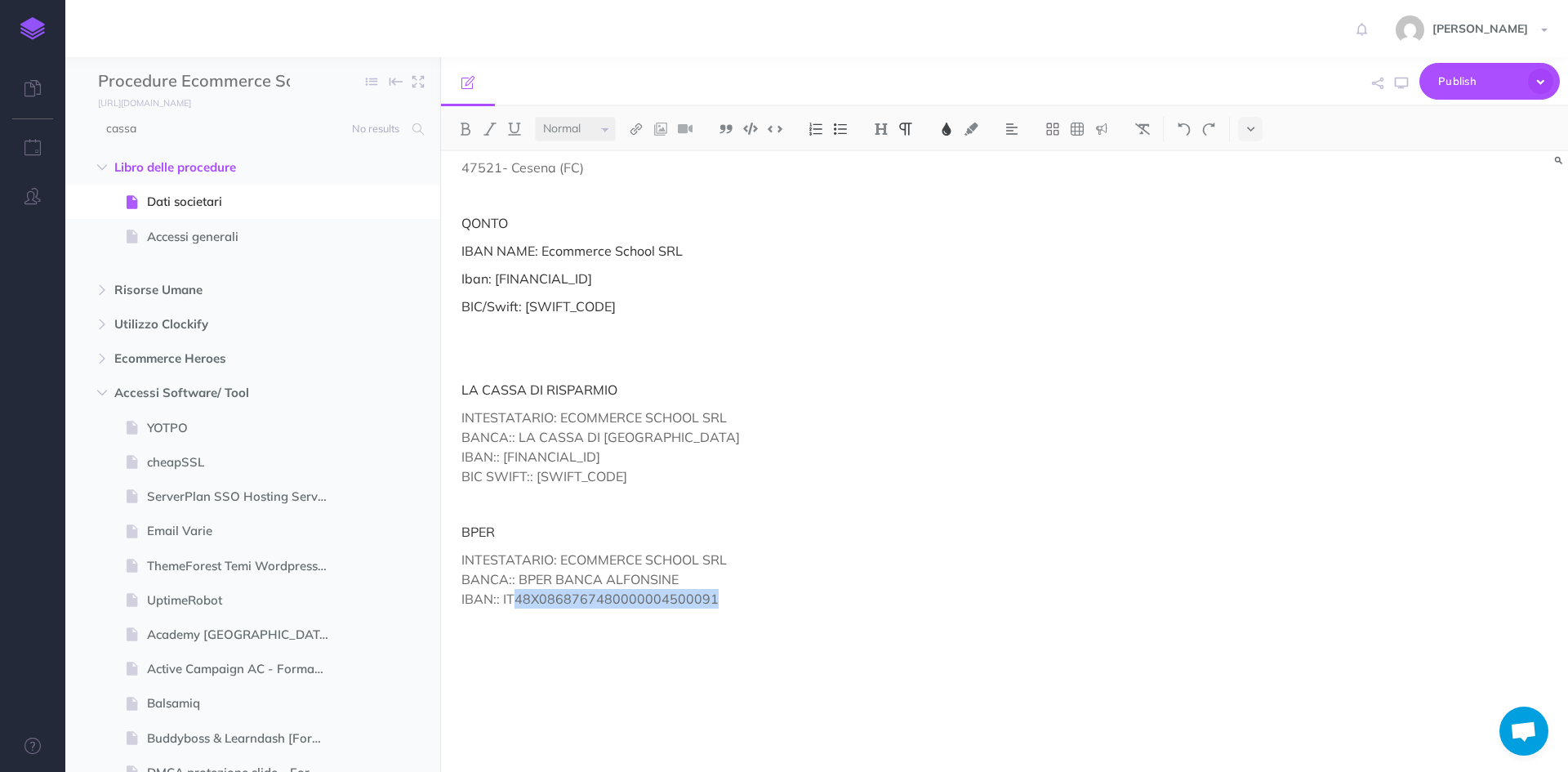
drag, startPoint x: 730, startPoint y: 598, endPoint x: 528, endPoint y: 594, distance: 202.0
click at [523, 597] on p "INTESTATARIO: ECOMMERCE SCHOOL SRL BANCA:: BPER BANCA ALFONSINE IBAN:: IT48X086…" at bounding box center [835, 588] width 748 height 78
click at [571, 645] on p at bounding box center [835, 646] width 748 height 20
click at [1461, 73] on span "Publish" at bounding box center [1479, 81] width 81 height 26
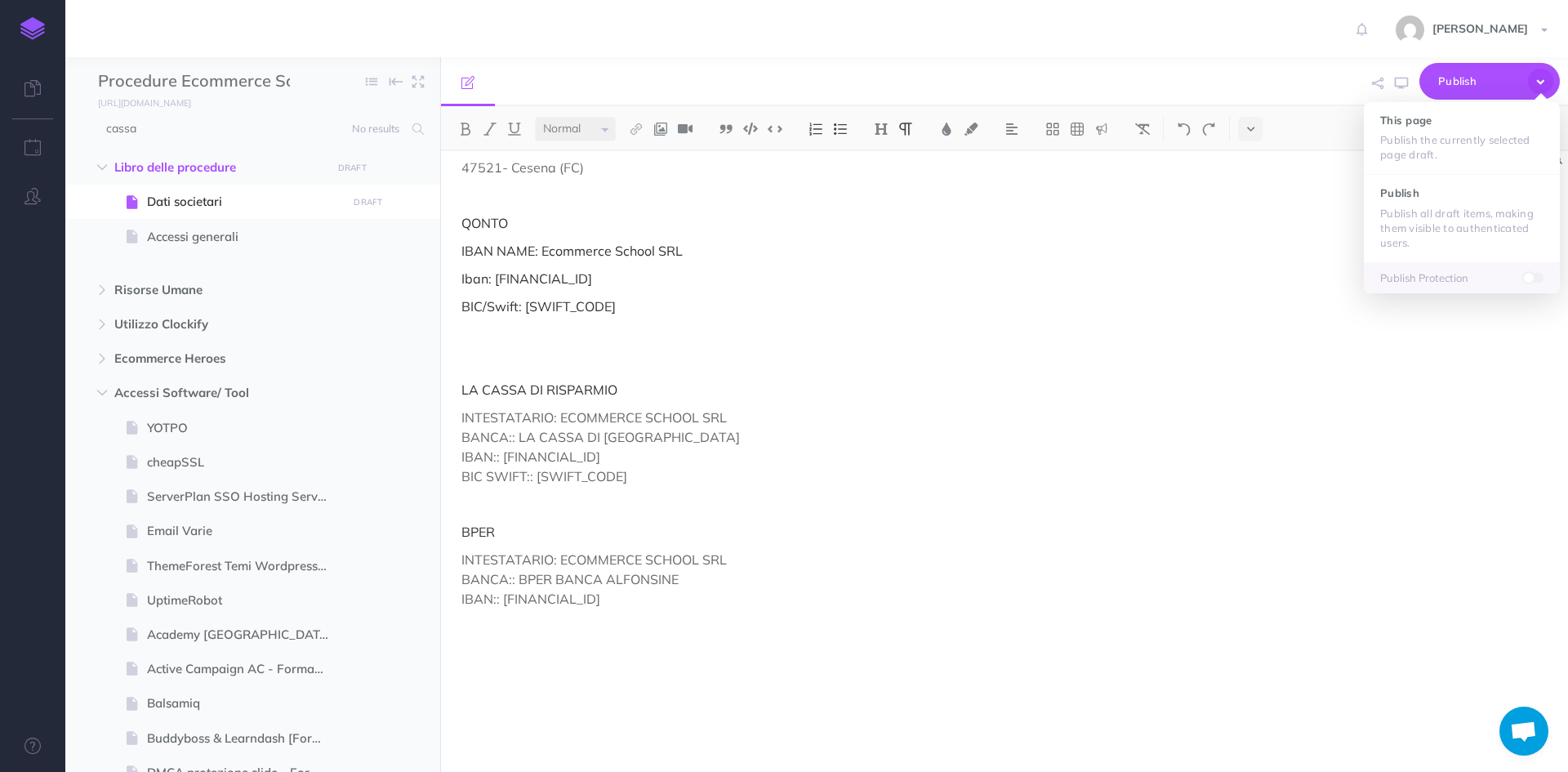
drag, startPoint x: 1419, startPoint y: 203, endPoint x: 1408, endPoint y: 196, distance: 13.0
click at [1417, 201] on button "Publish Publish all draft items, making them visible to authenticated users." at bounding box center [1462, 217] width 196 height 87
drag, startPoint x: 648, startPoint y: 459, endPoint x: 505, endPoint y: 457, distance: 143.0
click at [503, 457] on p "INTESTATARIO: ECOMMERCE SCHOOL SRL BANCA:: LA CASSA DI RAVENNA IBAN:: IT96W0627…" at bounding box center [835, 447] width 748 height 78
drag, startPoint x: 841, startPoint y: 297, endPoint x: 784, endPoint y: 263, distance: 66.4
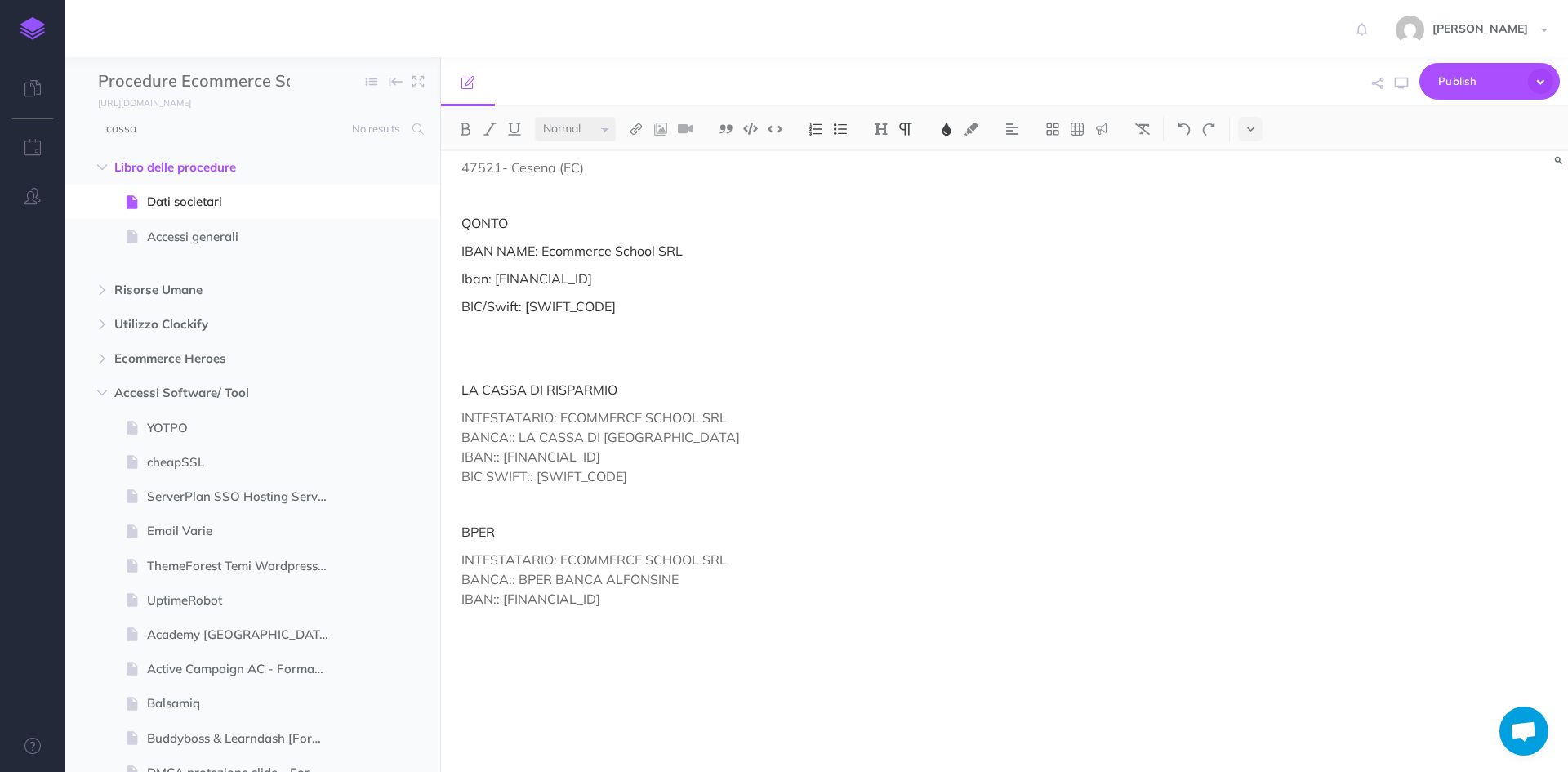
click at [839, 289] on div "Dati Societari Ragione sociale: Ecommerce School Srl Sede legale: Via Copernico…" at bounding box center [835, 288] width 788 height 967
drag, startPoint x: 631, startPoint y: 280, endPoint x: 493, endPoint y: 279, distance: 138.0
click at [493, 279] on p "Iban: IT86U3609201600040910555819" at bounding box center [835, 279] width 748 height 20
copy p "IT86U3609201600040910555819"
